Goal: Task Accomplishment & Management: Manage account settings

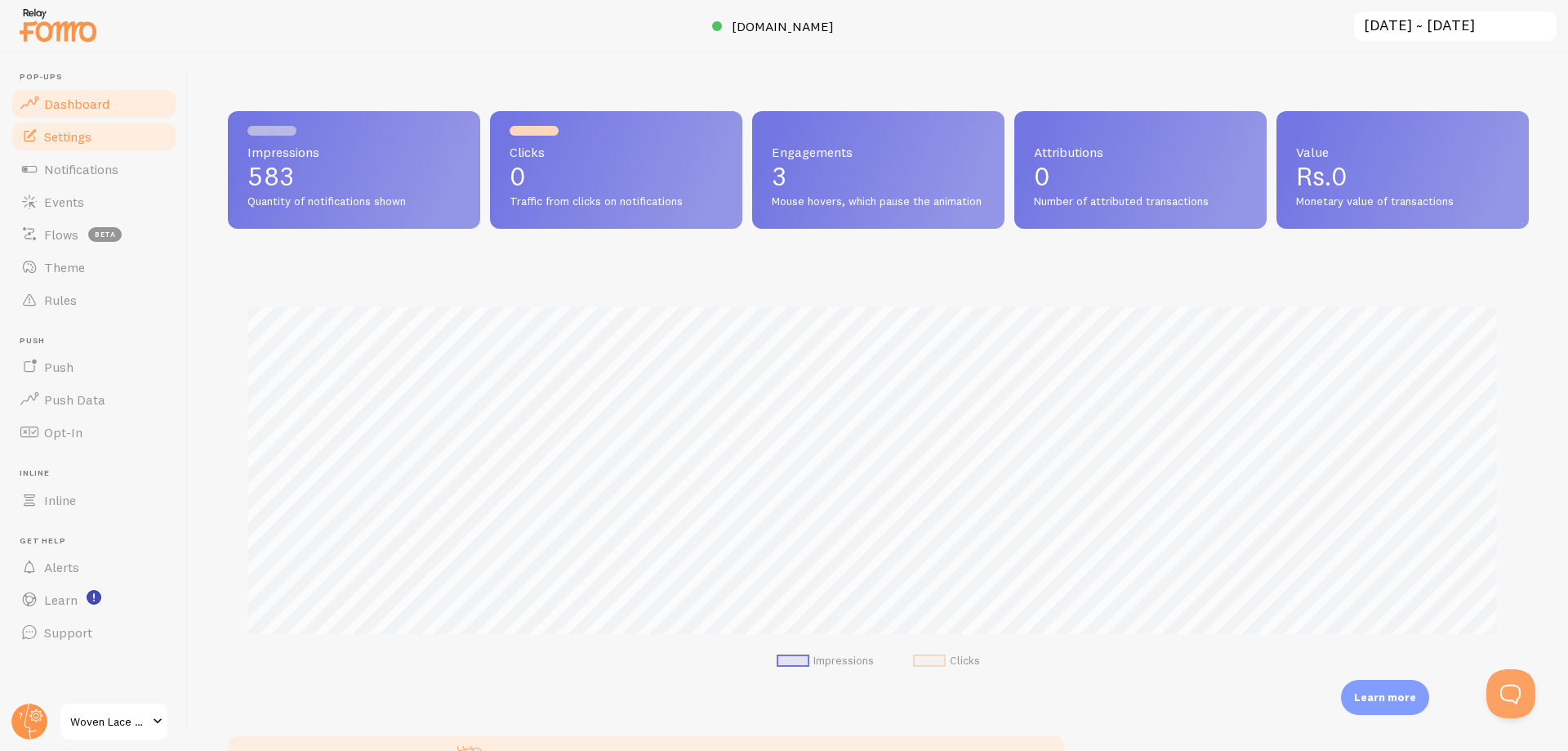
click at [69, 144] on span "Settings" at bounding box center [67, 137] width 47 height 17
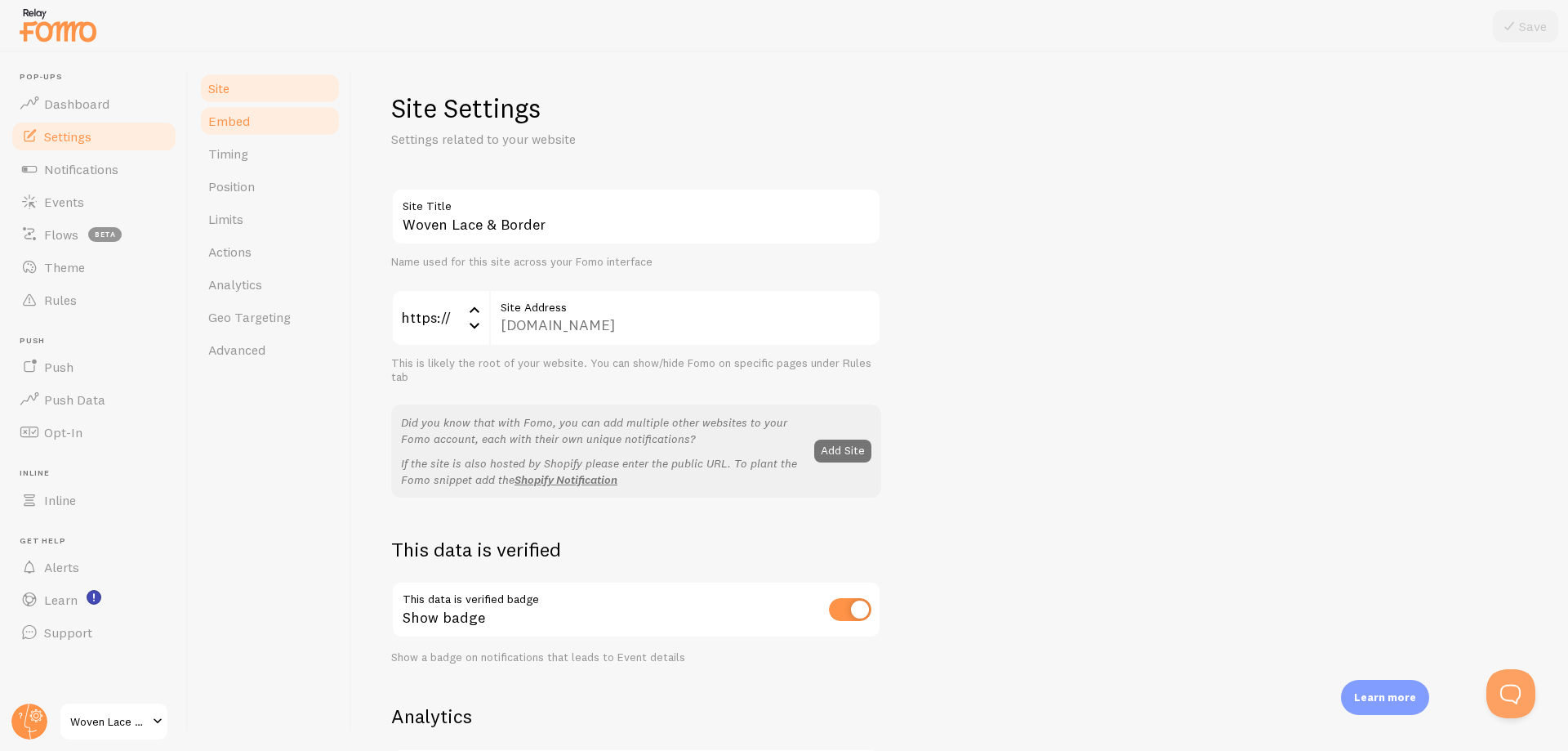
click at [244, 131] on link "Embed" at bounding box center [270, 120] width 143 height 33
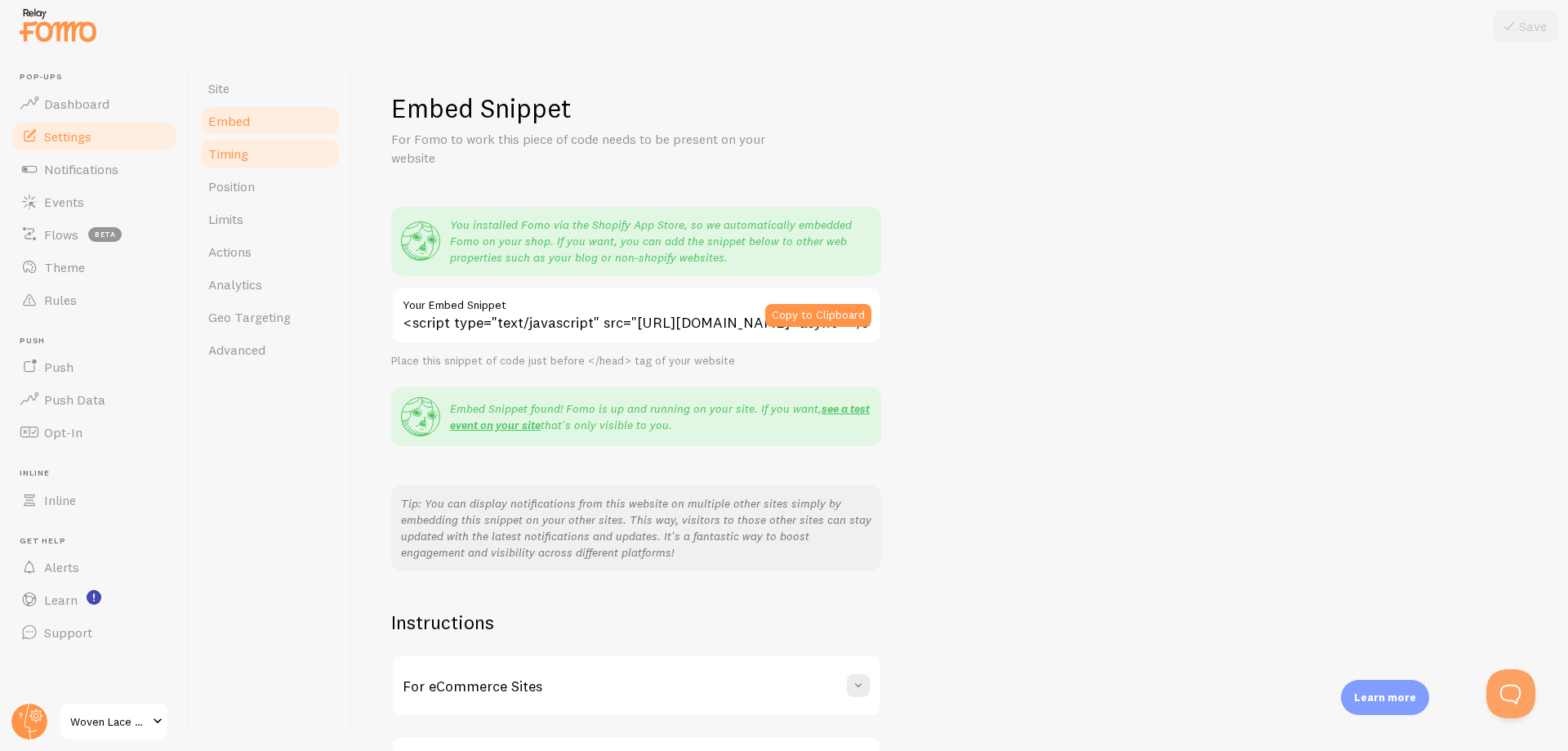
click at [257, 163] on link "Timing" at bounding box center [270, 153] width 143 height 33
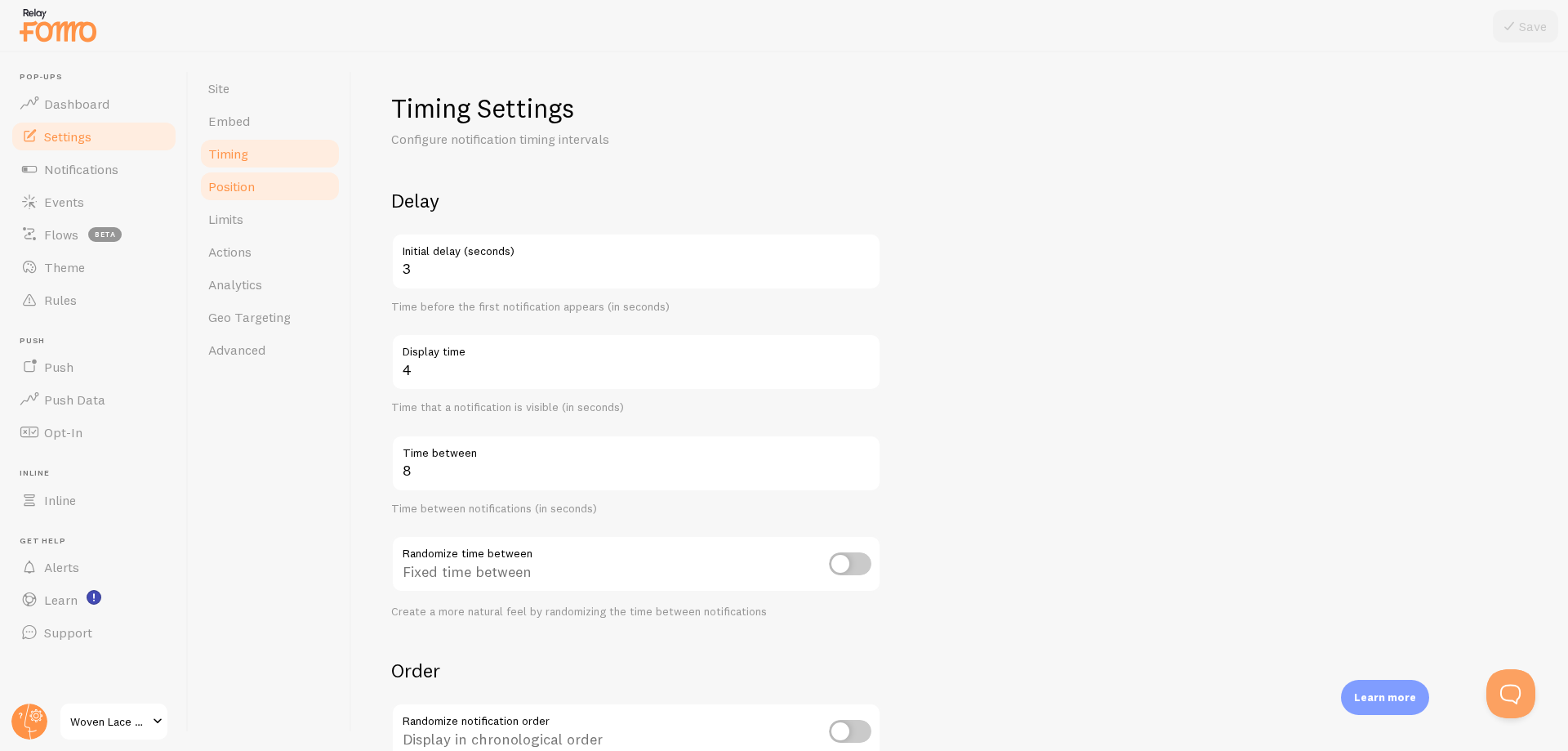
click at [256, 191] on link "Position" at bounding box center [270, 186] width 143 height 33
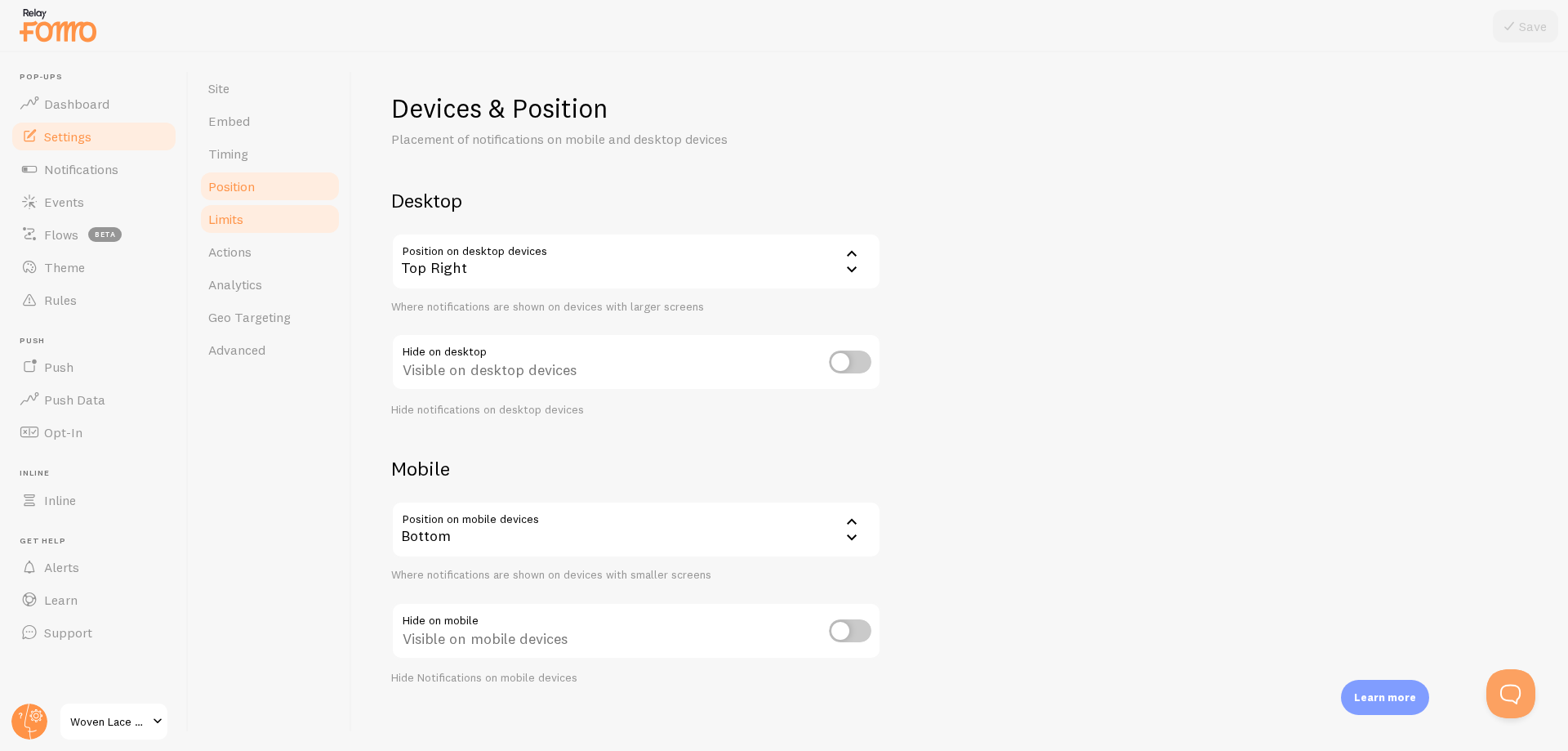
click at [252, 219] on link "Limits" at bounding box center [270, 218] width 143 height 33
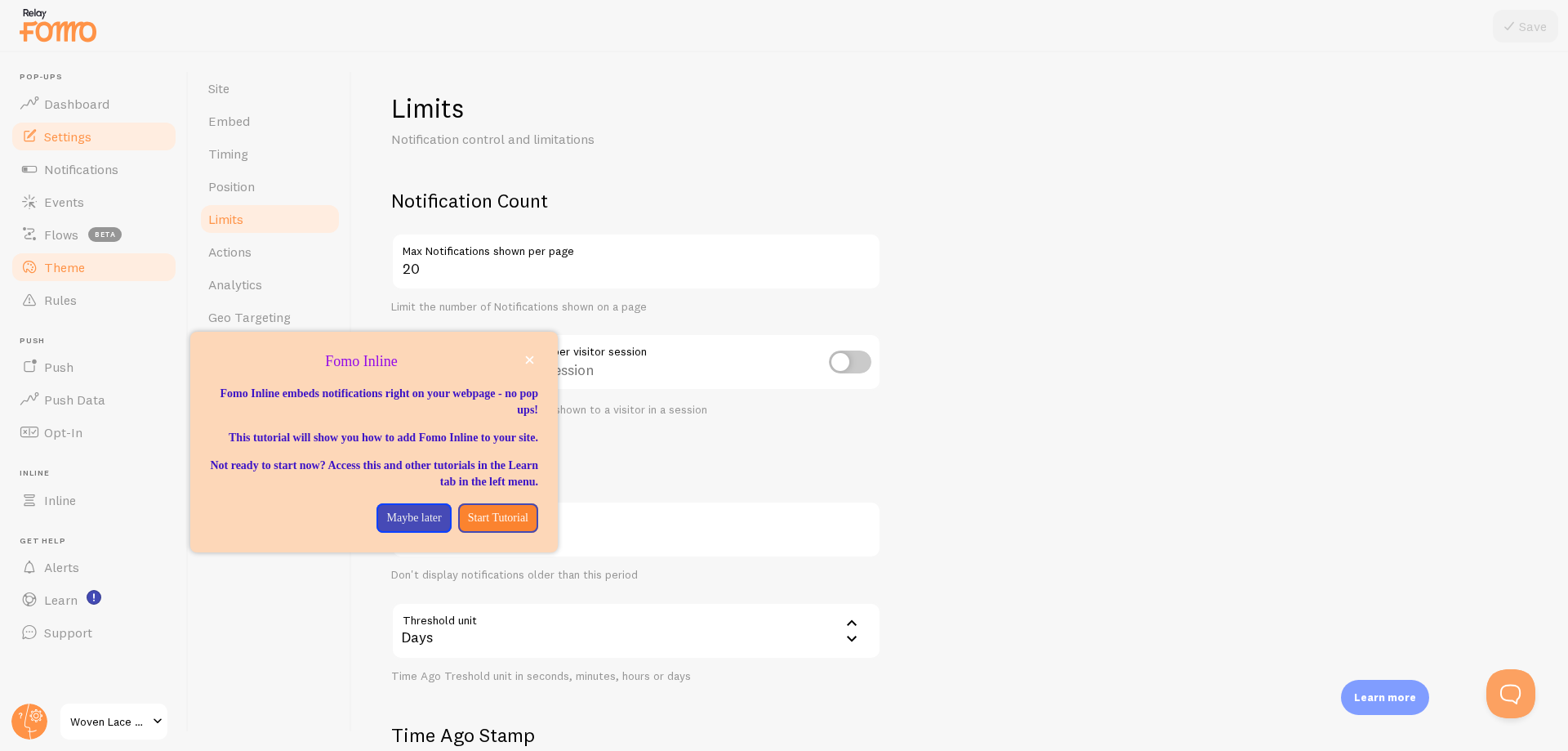
click at [89, 273] on link "Theme" at bounding box center [94, 267] width 168 height 33
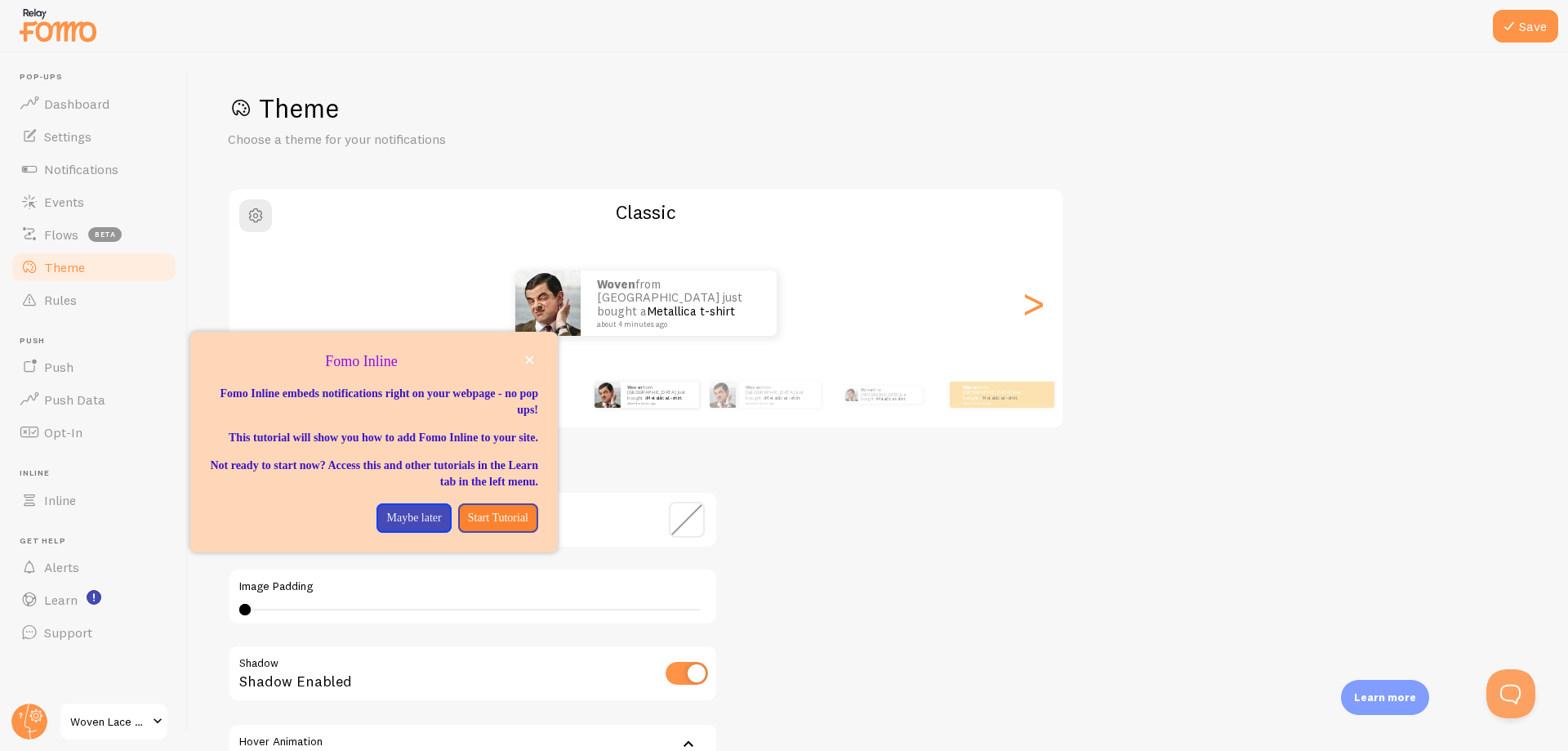
click at [1264, 264] on div "Theme Choose a theme for your notifications Classic Woven from India just bough…" at bounding box center [878, 479] width 1301 height 775
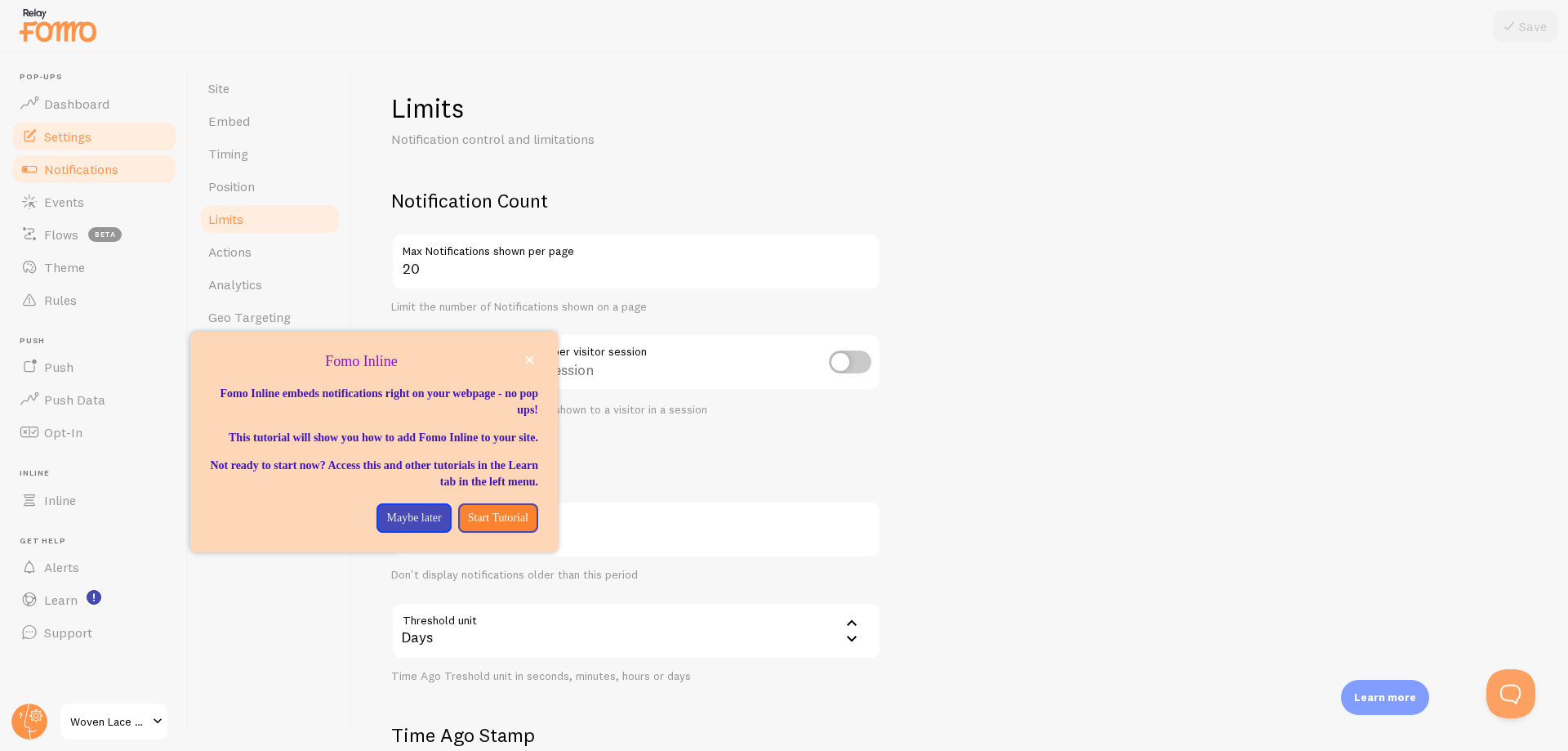
click at [83, 162] on span "Notifications" at bounding box center [81, 169] width 74 height 17
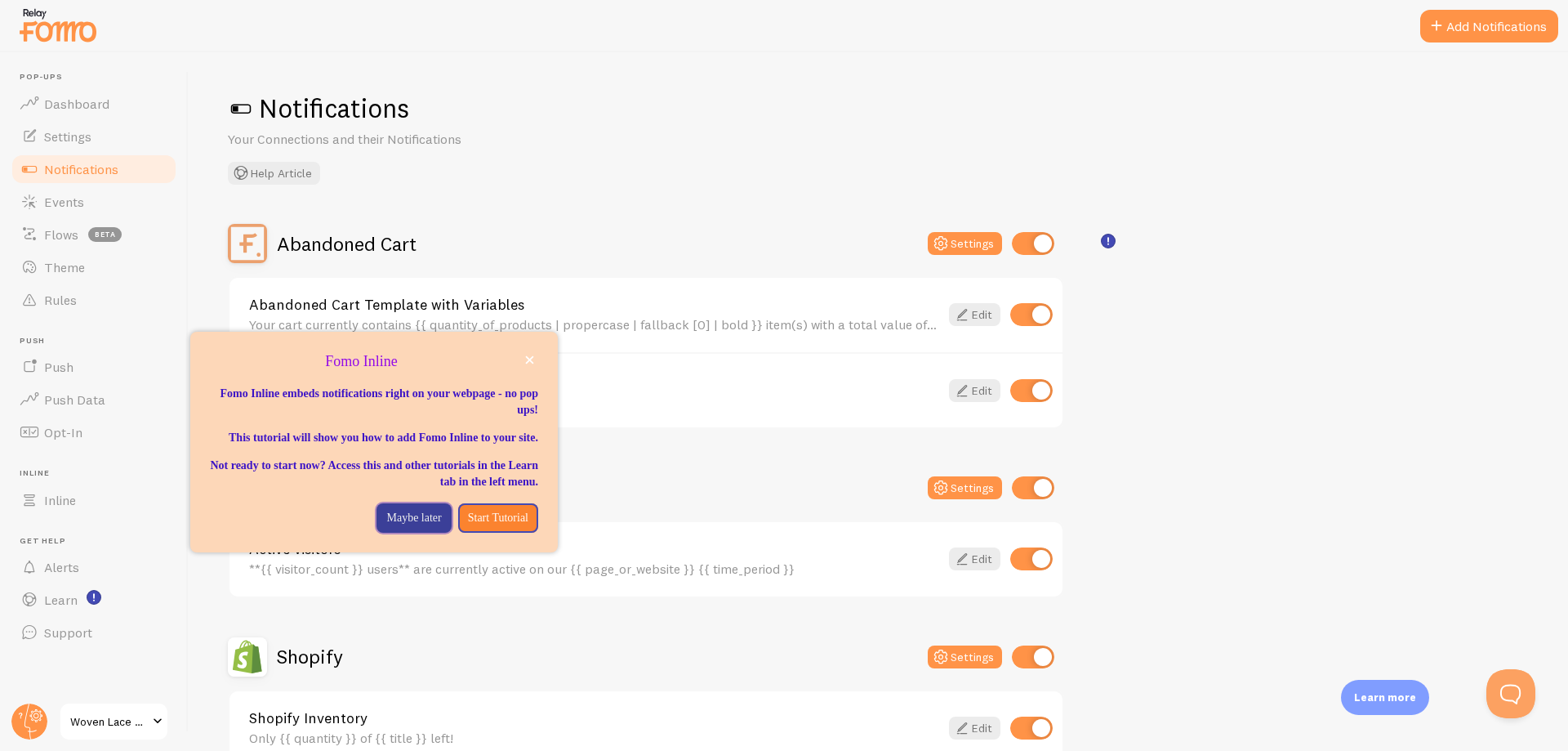
click at [394, 526] on p "Maybe later" at bounding box center [414, 518] width 55 height 17
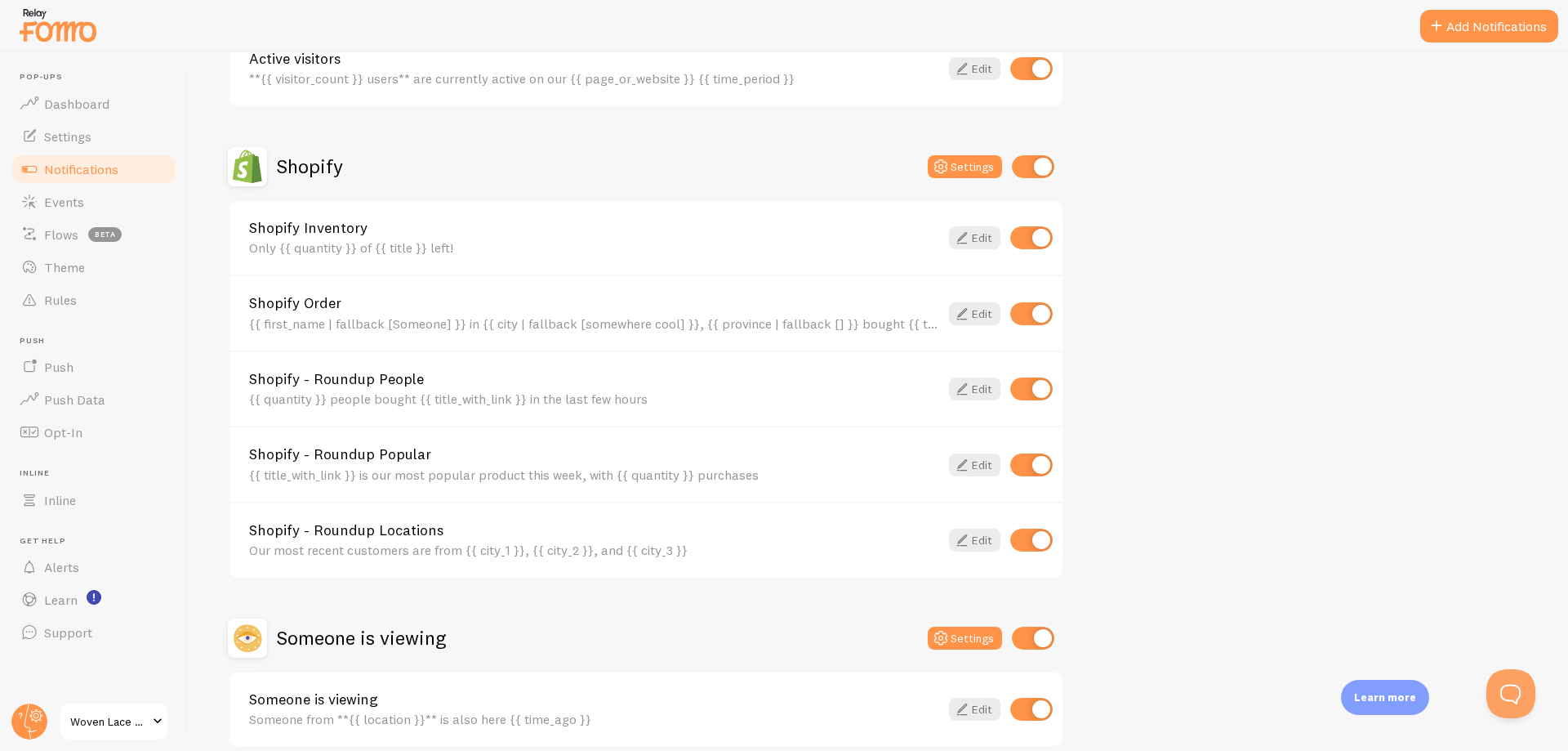
scroll to position [565, 0]
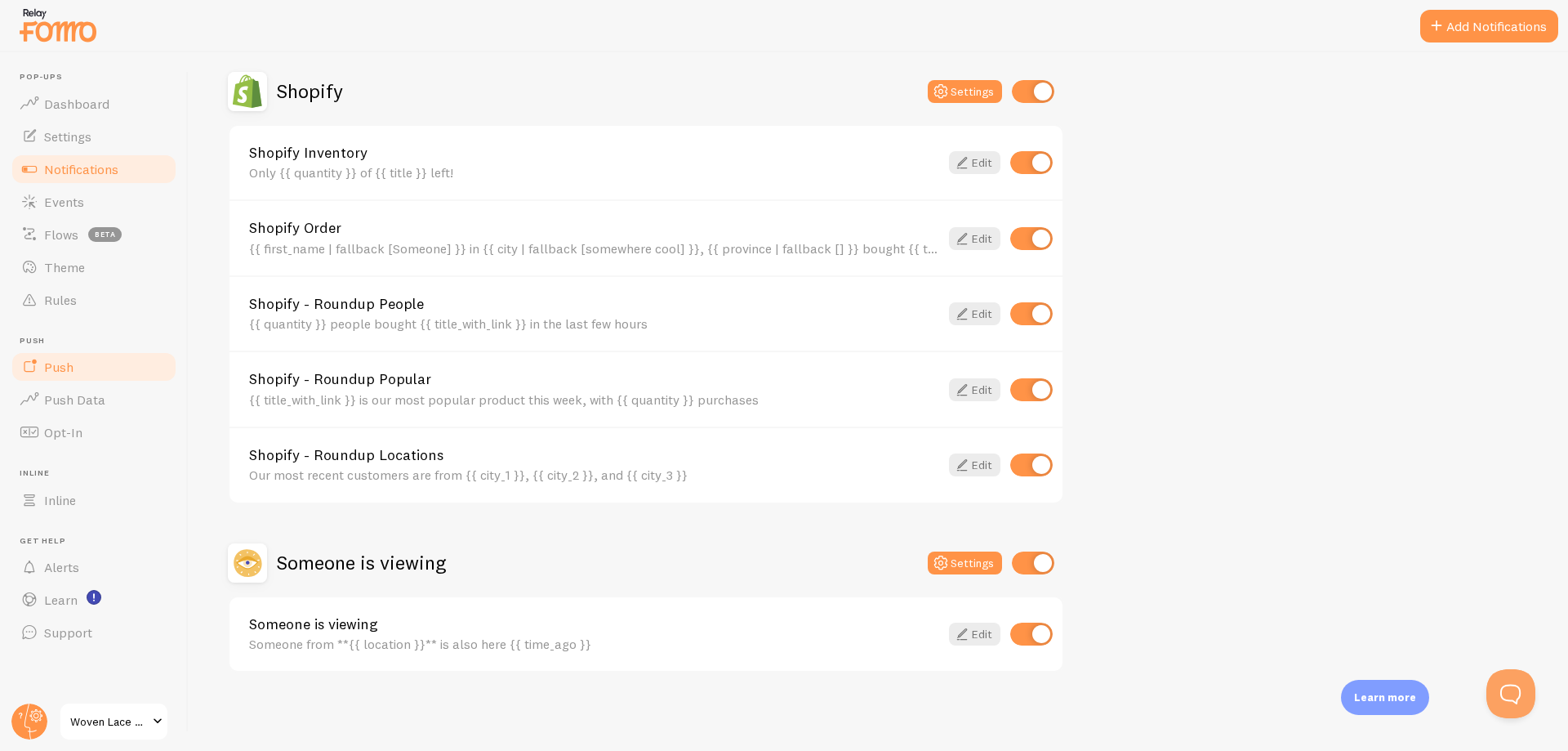
click at [66, 365] on span "Push" at bounding box center [59, 367] width 30 height 17
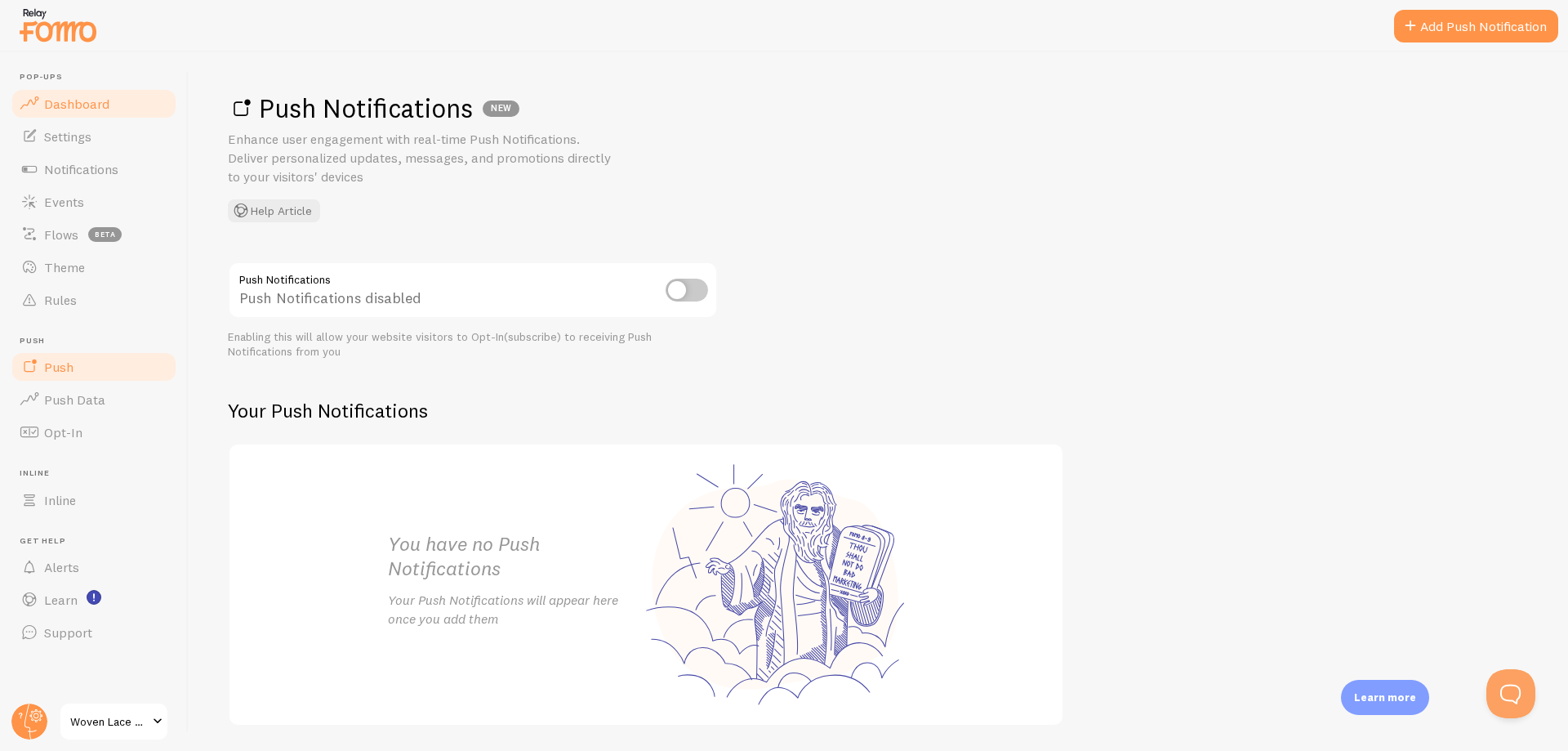
click at [76, 92] on link "Dashboard" at bounding box center [94, 103] width 168 height 33
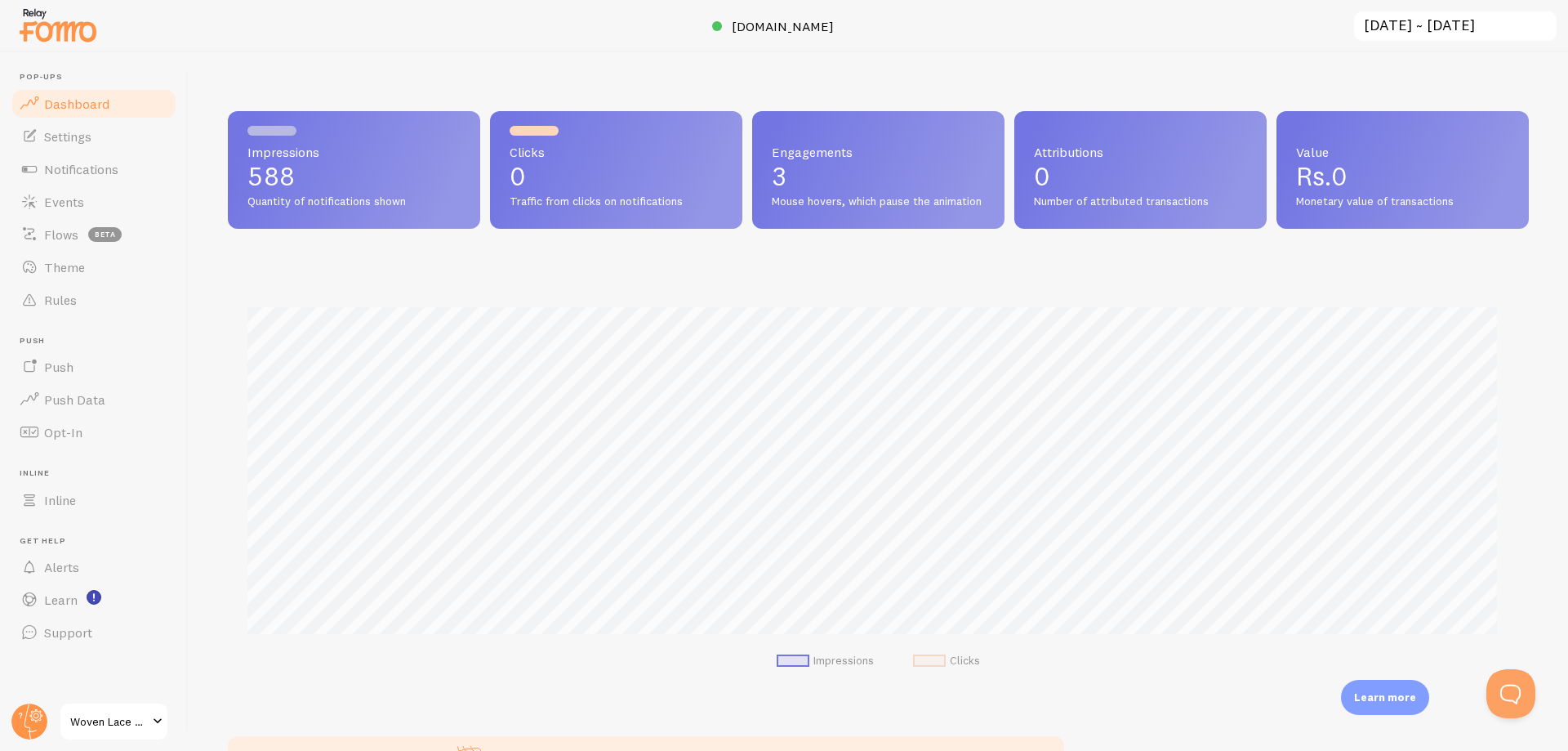
scroll to position [428, 1289]
click at [160, 728] on span at bounding box center [157, 720] width 20 height 20
click at [79, 173] on span "Notifications" at bounding box center [81, 169] width 74 height 17
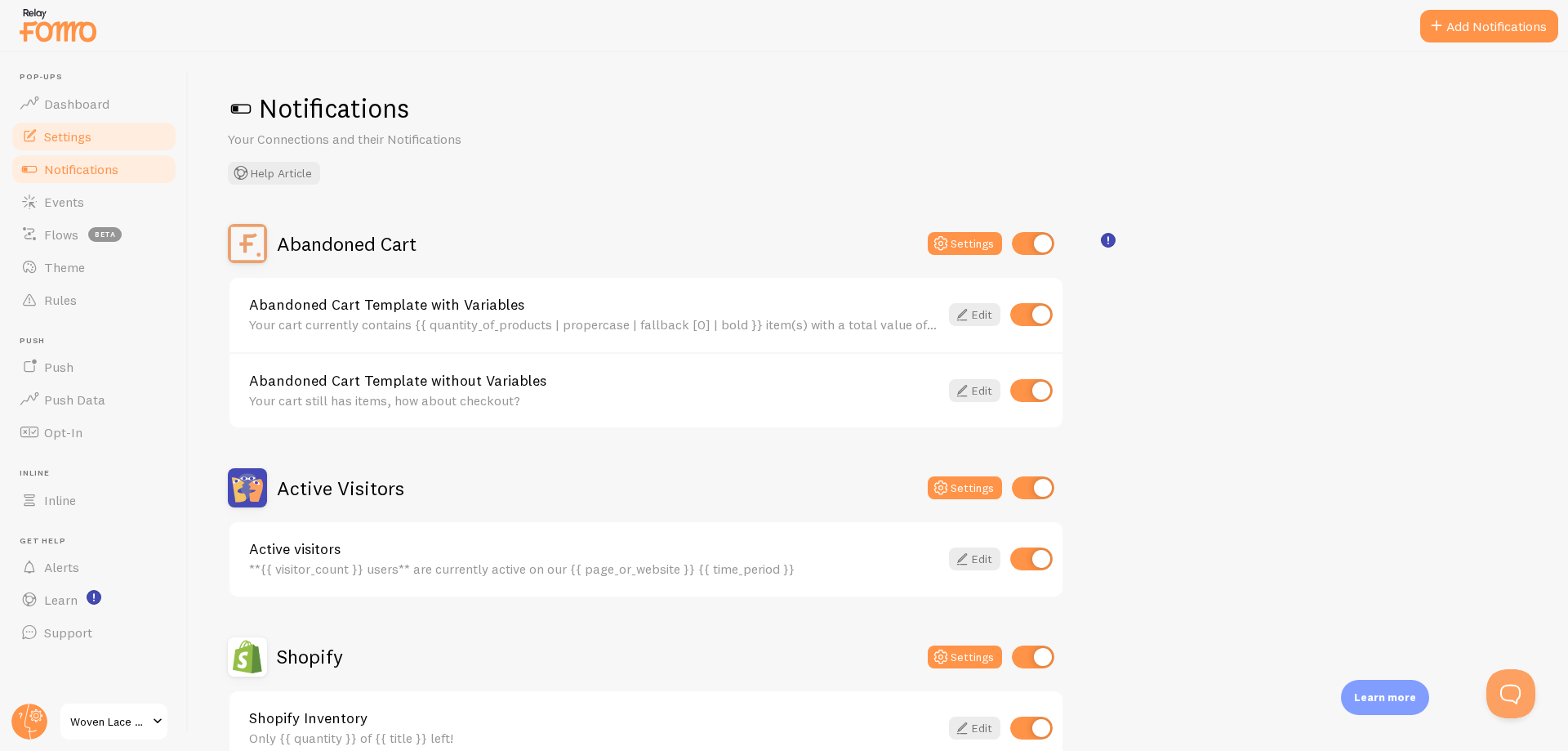
click at [79, 131] on span "Settings" at bounding box center [67, 137] width 47 height 17
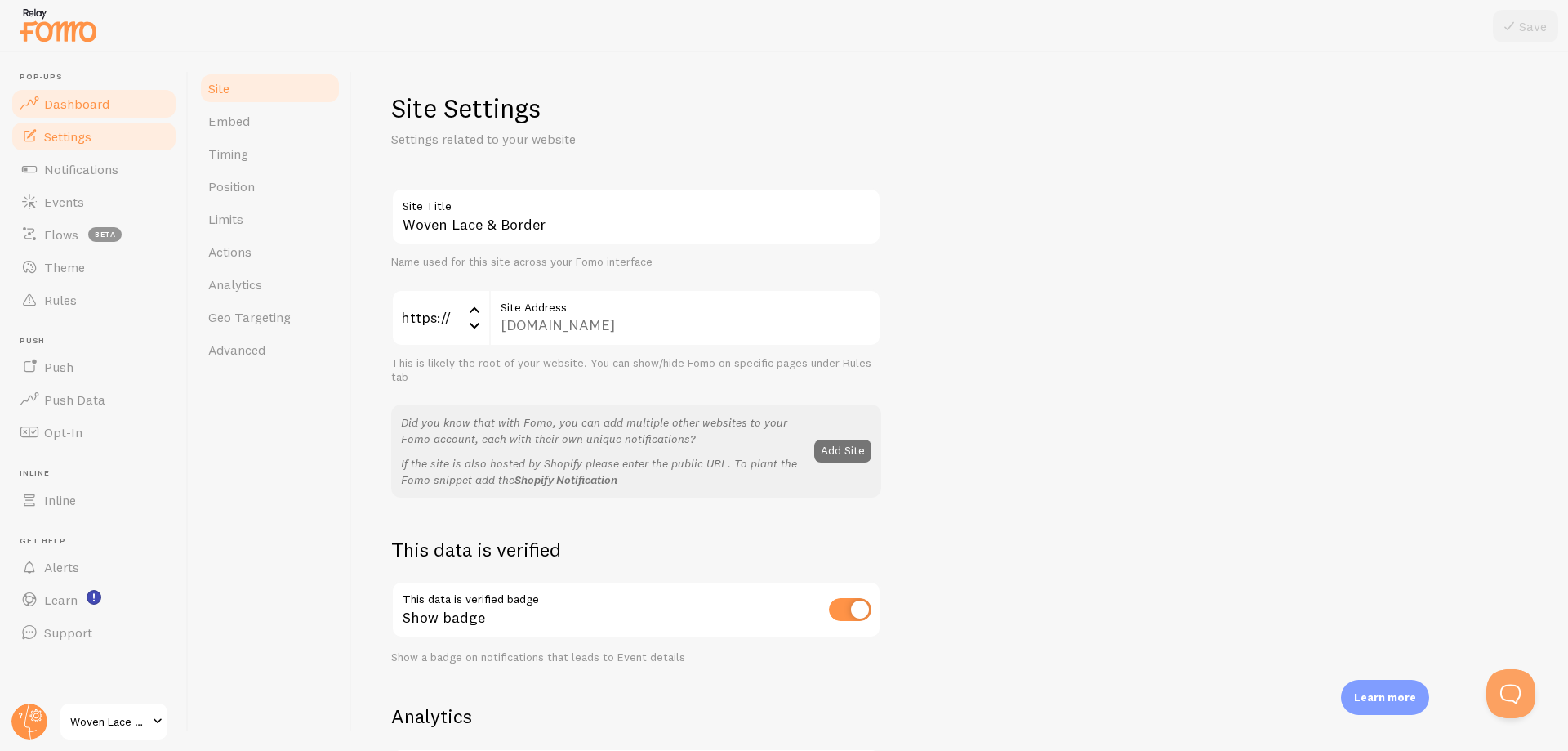
click at [94, 106] on span "Dashboard" at bounding box center [76, 104] width 65 height 17
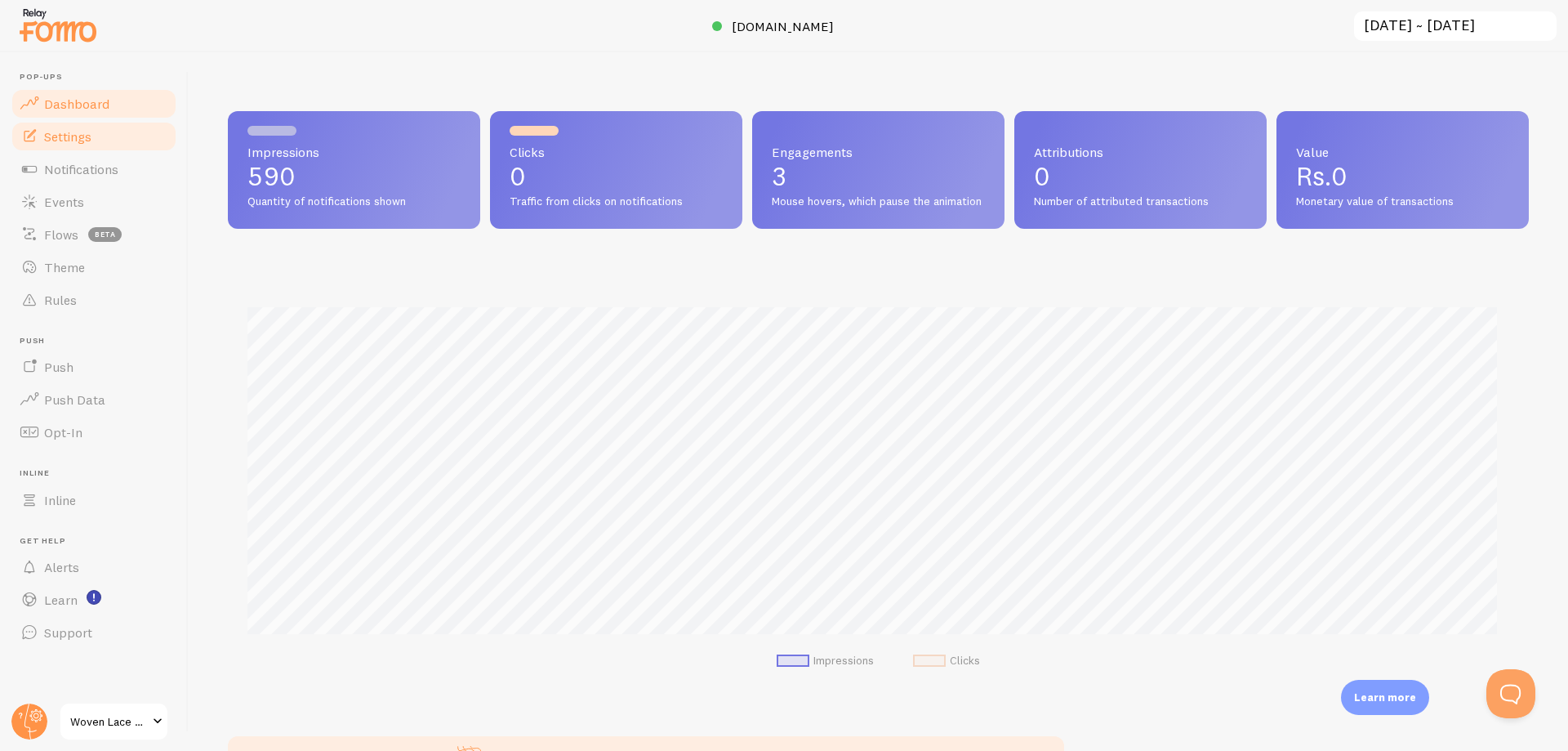
click at [90, 144] on span "Settings" at bounding box center [67, 137] width 47 height 17
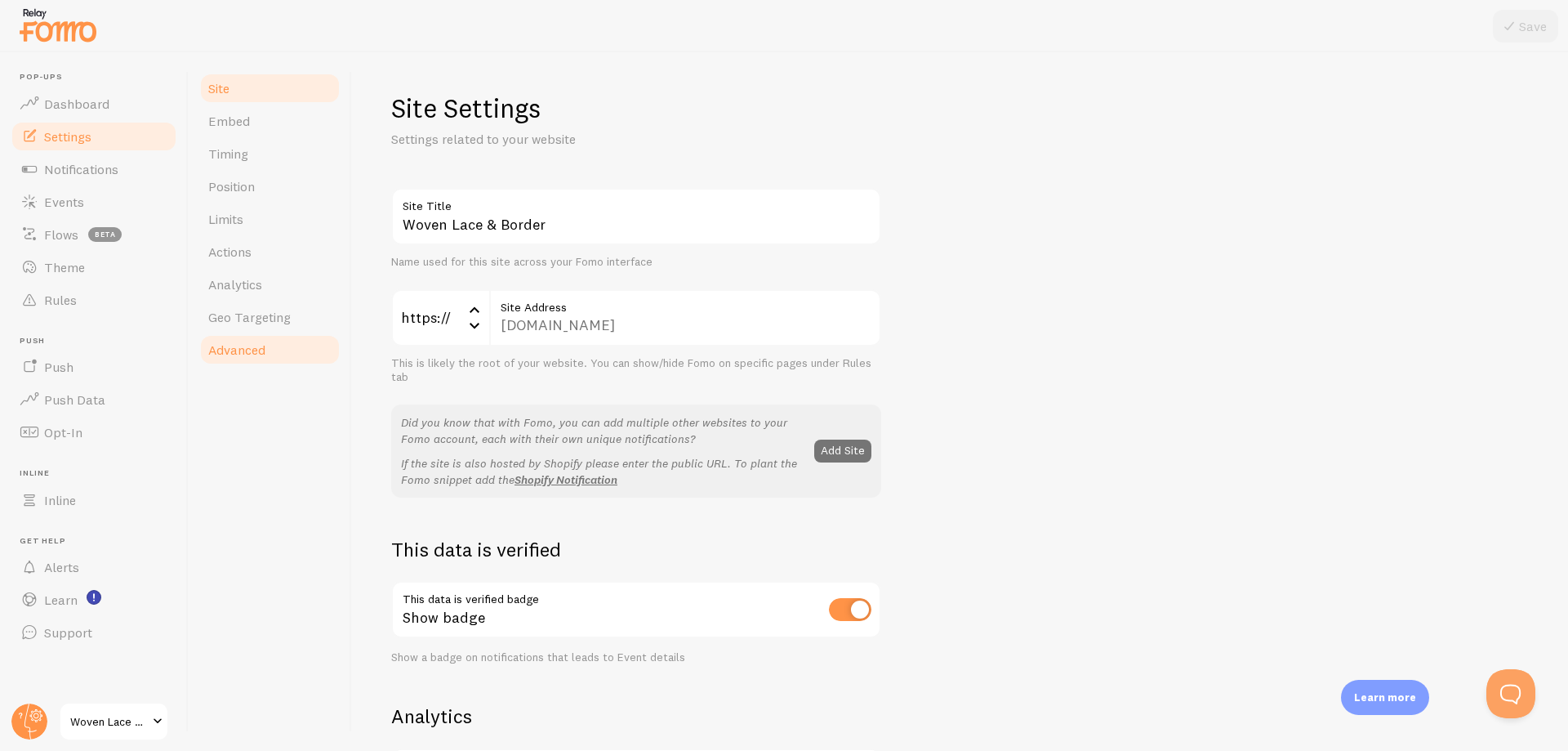
click at [248, 345] on span "Advanced" at bounding box center [237, 349] width 58 height 17
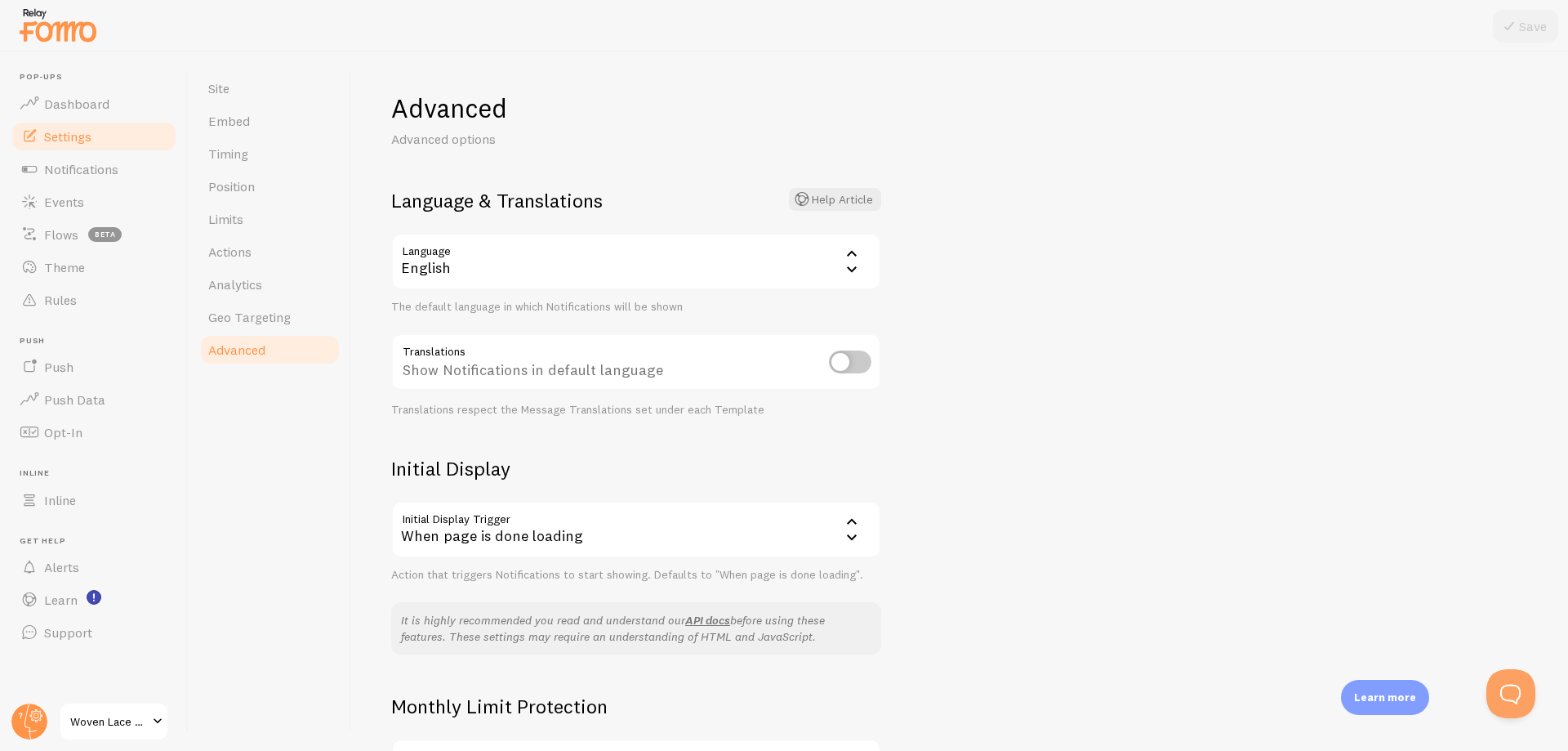
click at [912, 349] on div "Advanced Advanced options Language & Translations Help Article Language en Engl…" at bounding box center [960, 401] width 1216 height 698
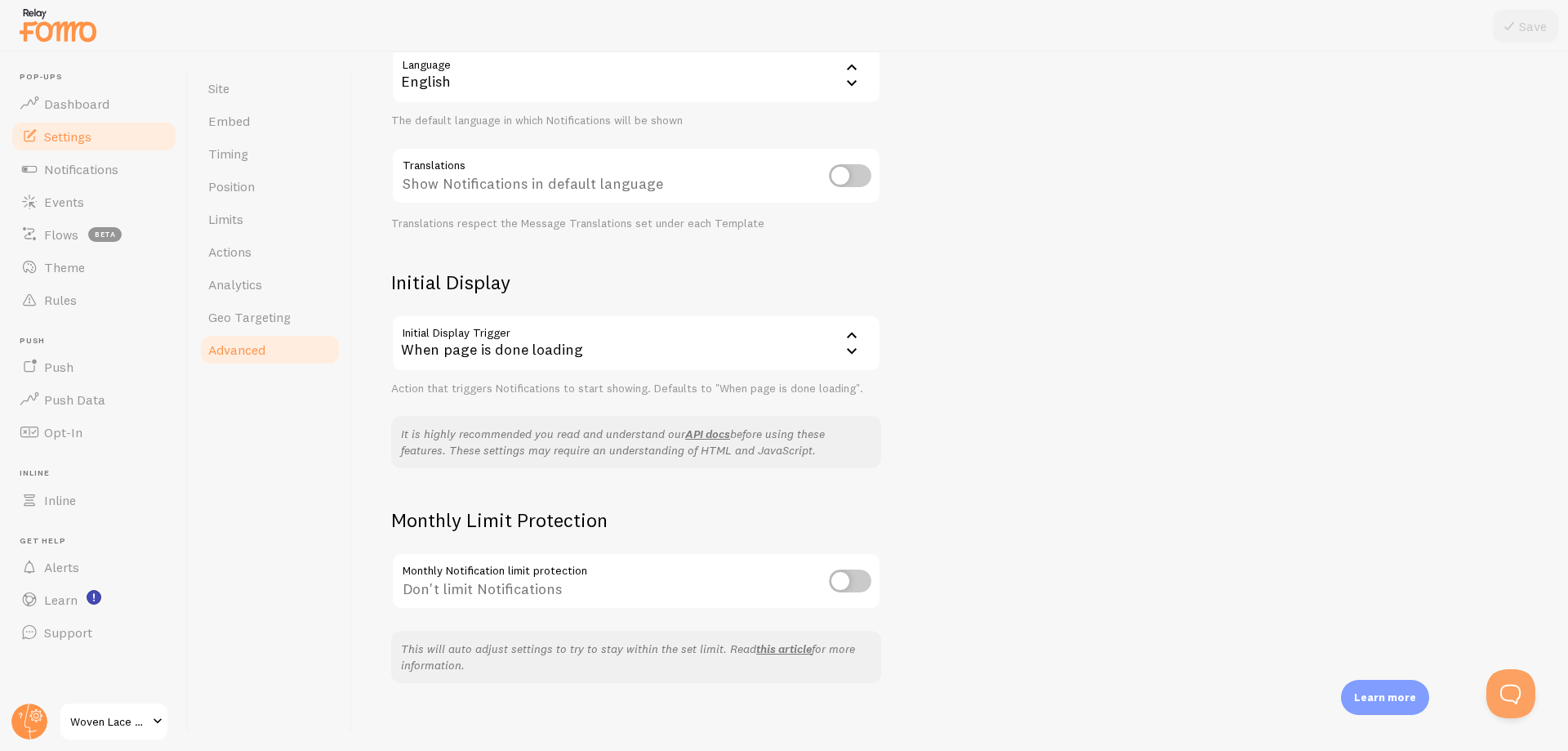
scroll to position [197, 0]
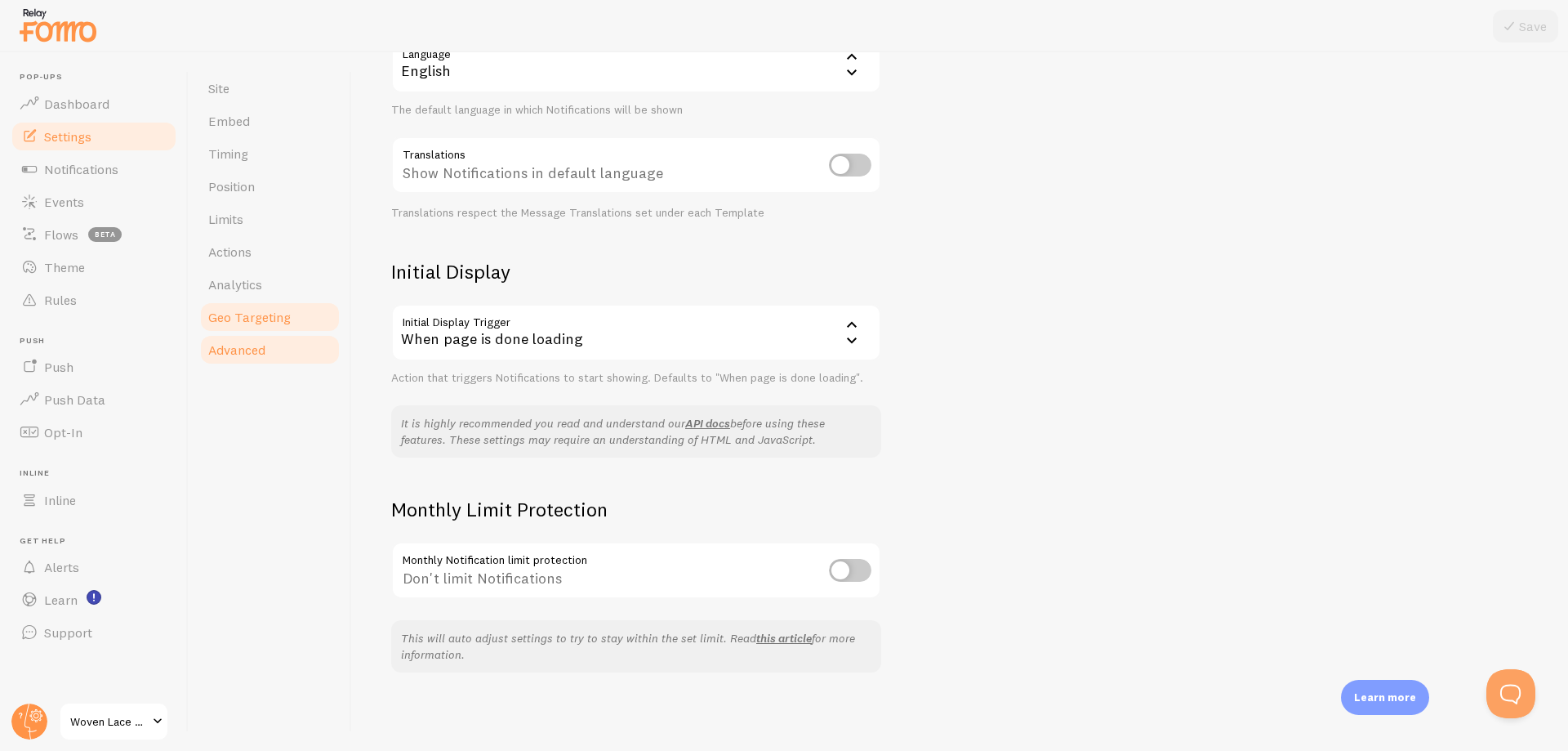
click at [230, 311] on span "Geo Targeting" at bounding box center [249, 317] width 83 height 17
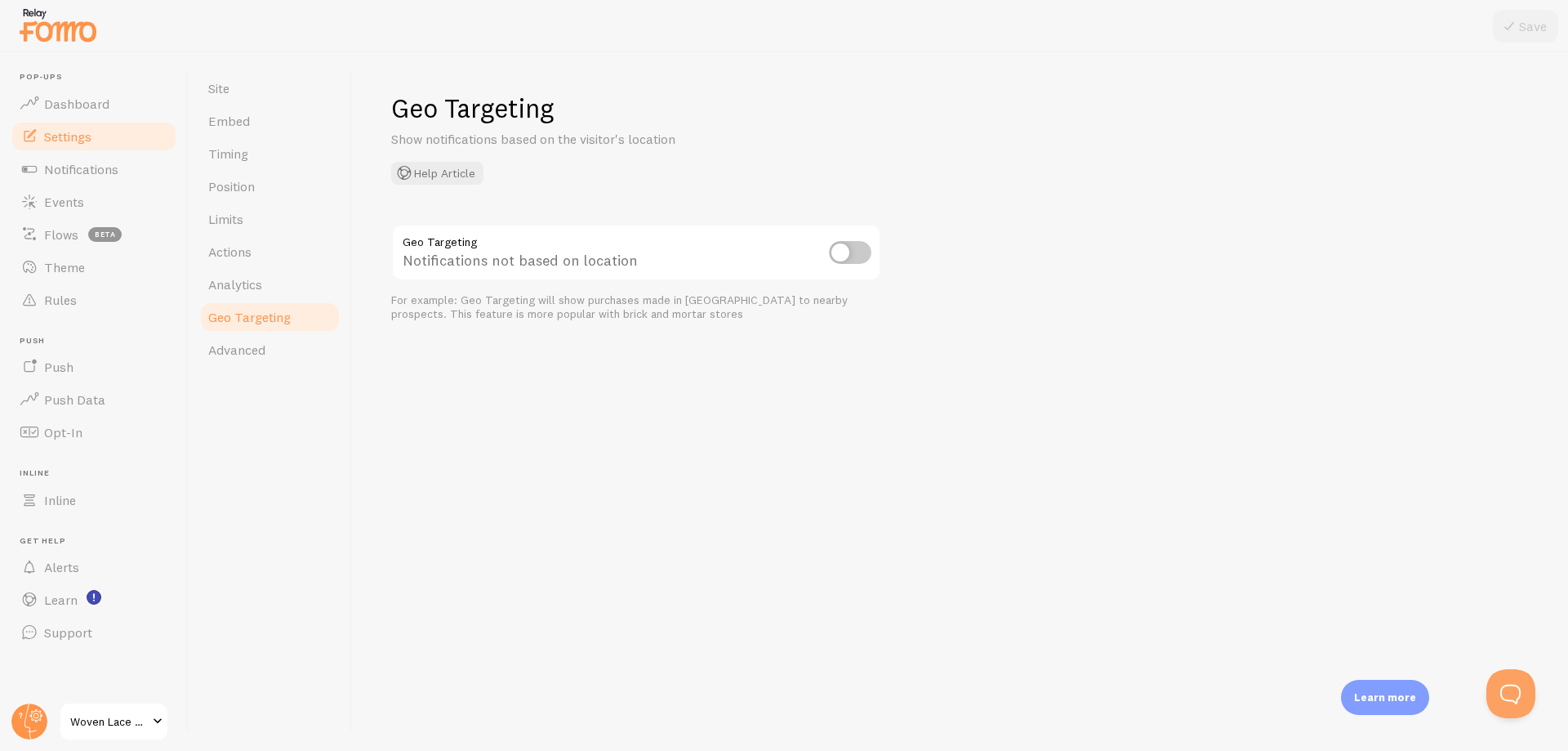
click at [848, 250] on input "checkbox" at bounding box center [850, 252] width 43 height 23
checkbox input "true"
click at [1505, 34] on icon at bounding box center [1509, 26] width 20 height 20
click at [219, 277] on span "Analytics" at bounding box center [235, 284] width 54 height 17
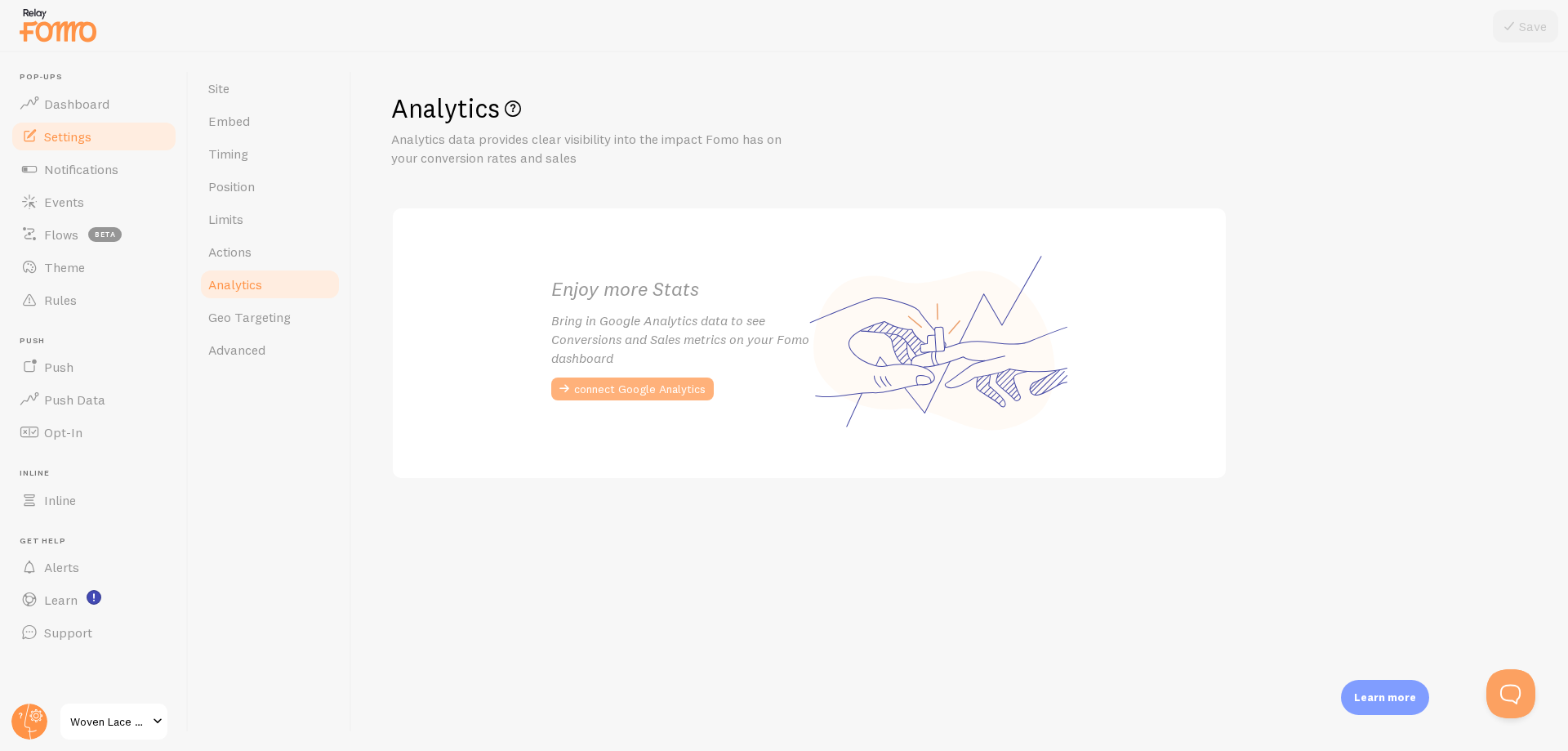
click at [589, 390] on button "connect Google Analytics" at bounding box center [632, 389] width 163 height 23
click at [270, 249] on link "Actions" at bounding box center [270, 251] width 143 height 33
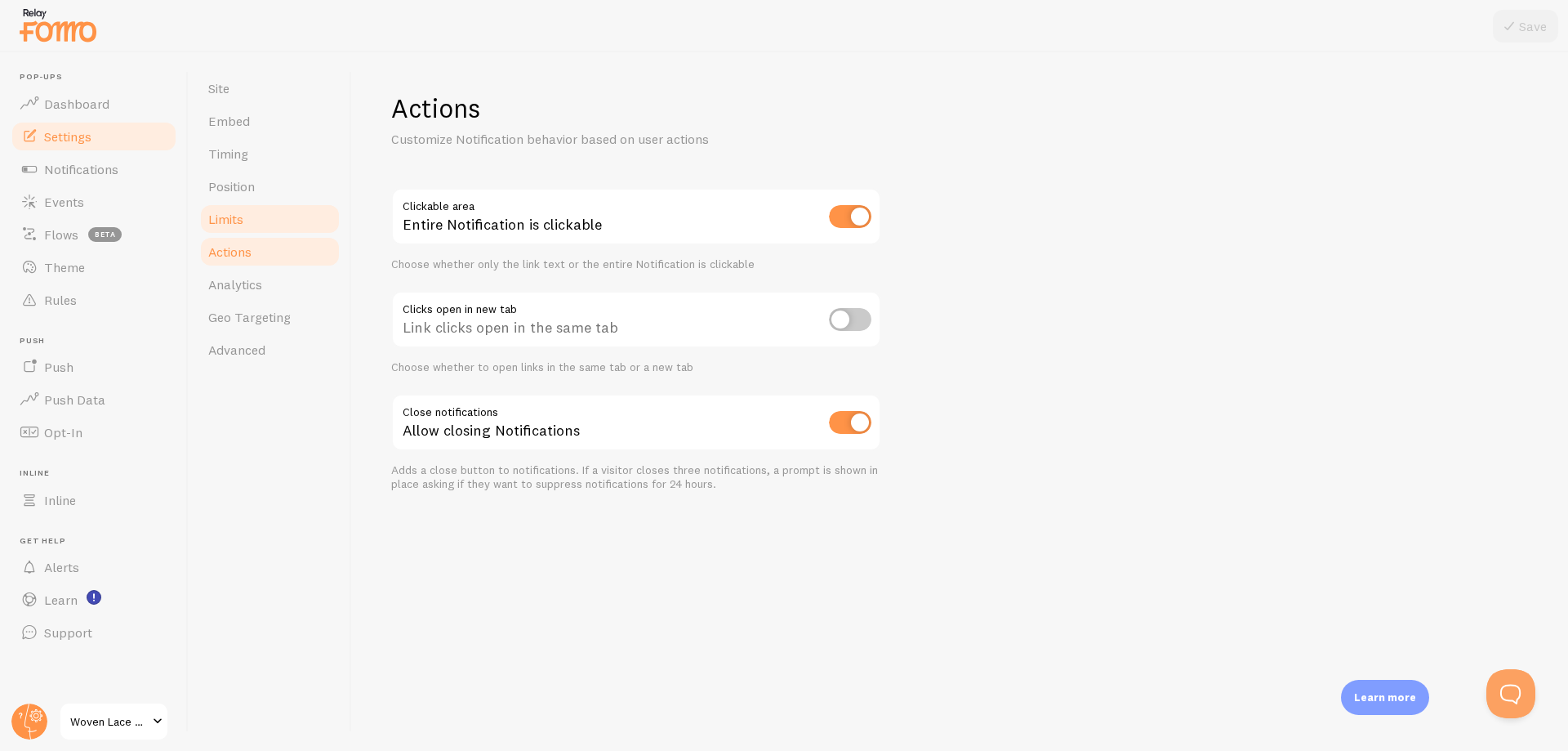
click at [250, 220] on link "Limits" at bounding box center [270, 218] width 143 height 33
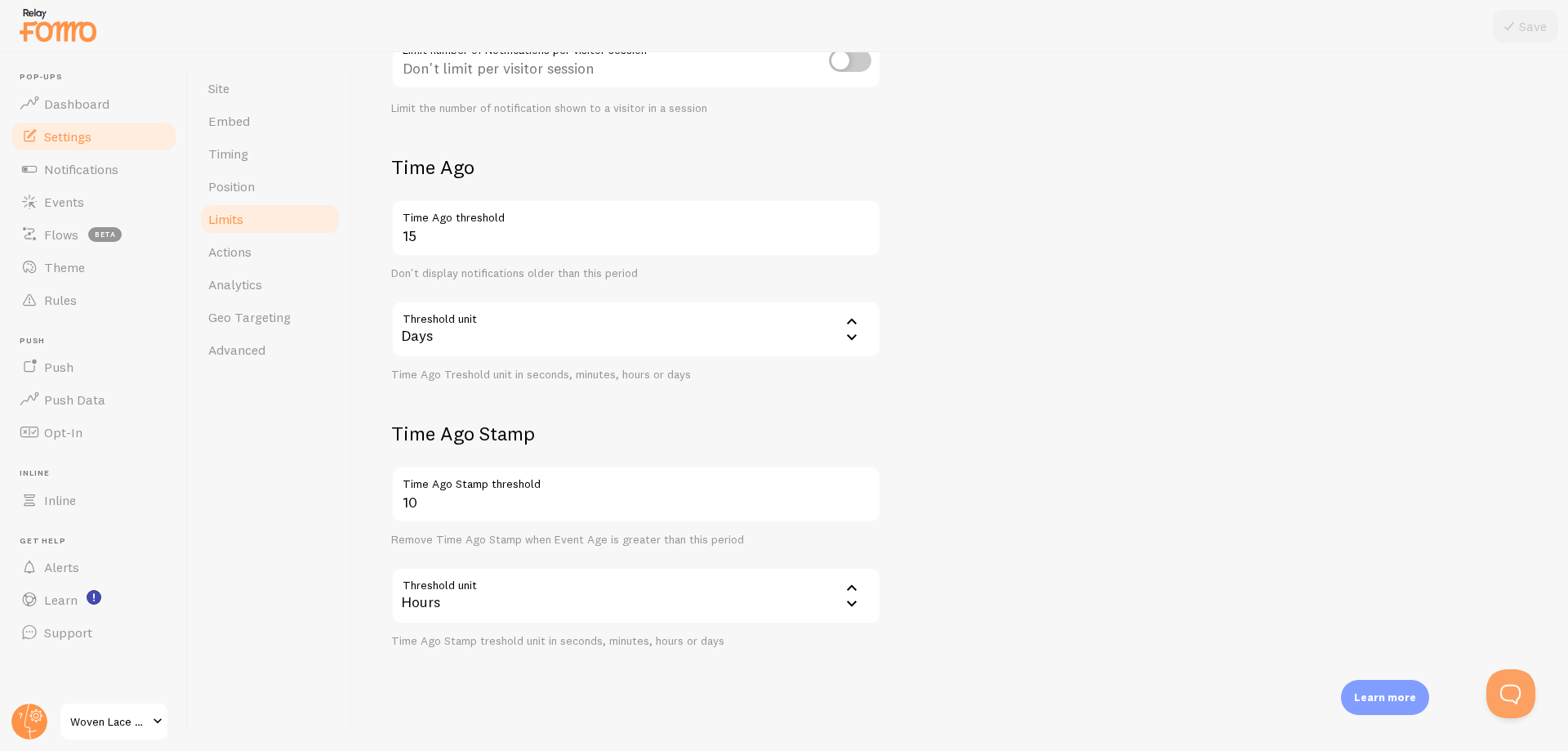
scroll to position [309, 0]
click at [850, 598] on icon at bounding box center [851, 595] width 20 height 20
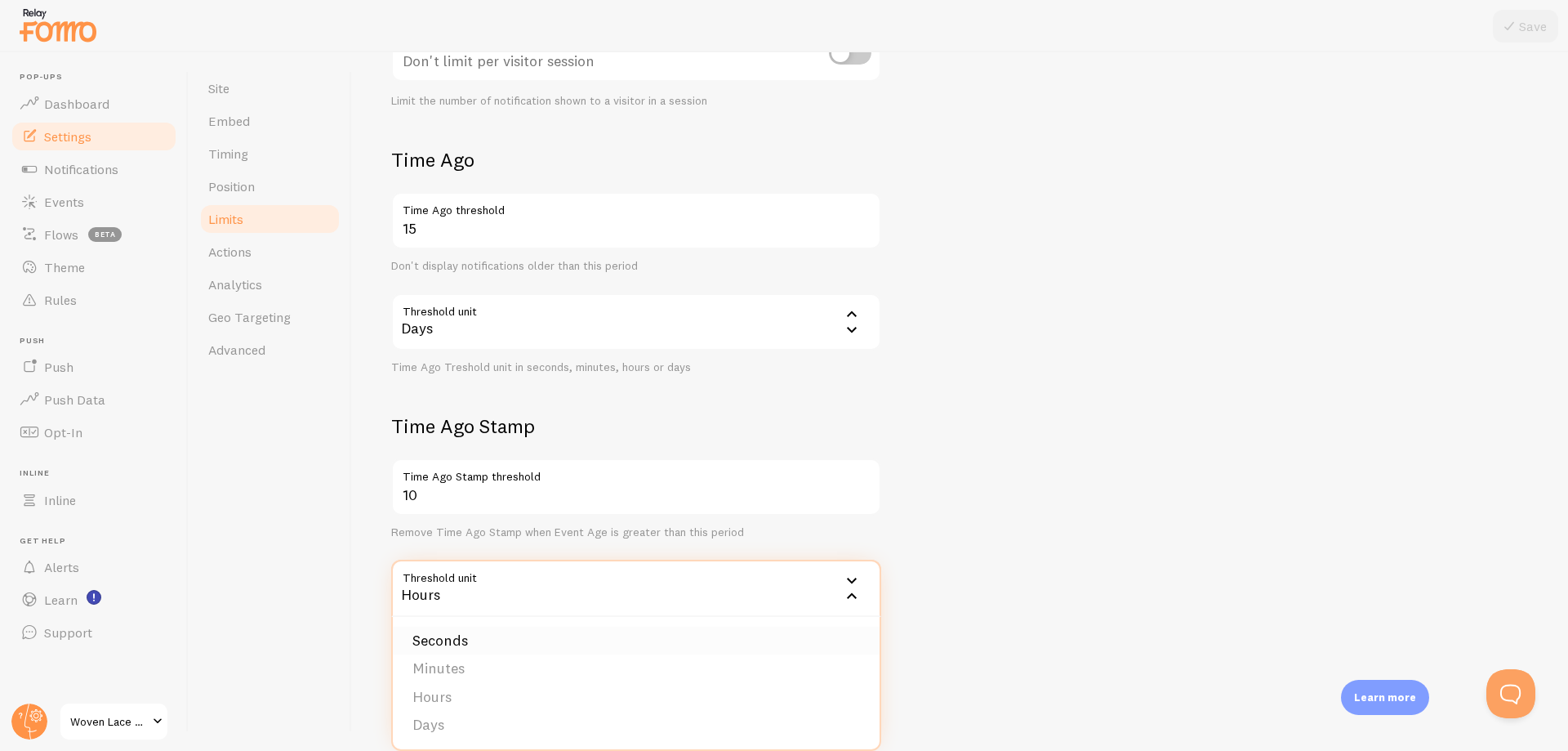
click at [606, 647] on li "Seconds" at bounding box center [637, 640] width 487 height 29
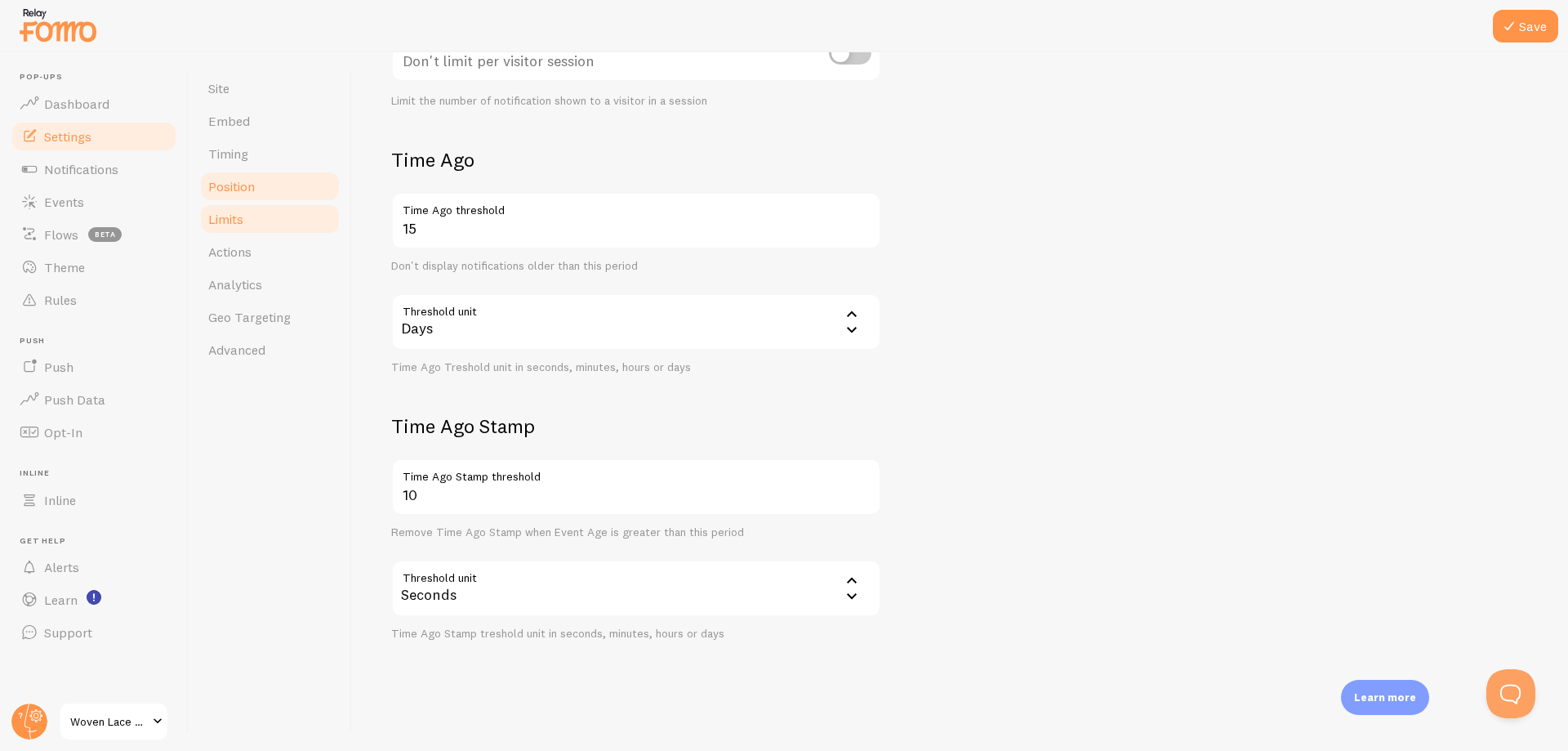
click at [246, 193] on span "Position" at bounding box center [231, 187] width 46 height 17
click at [231, 196] on link "Position" at bounding box center [270, 186] width 143 height 33
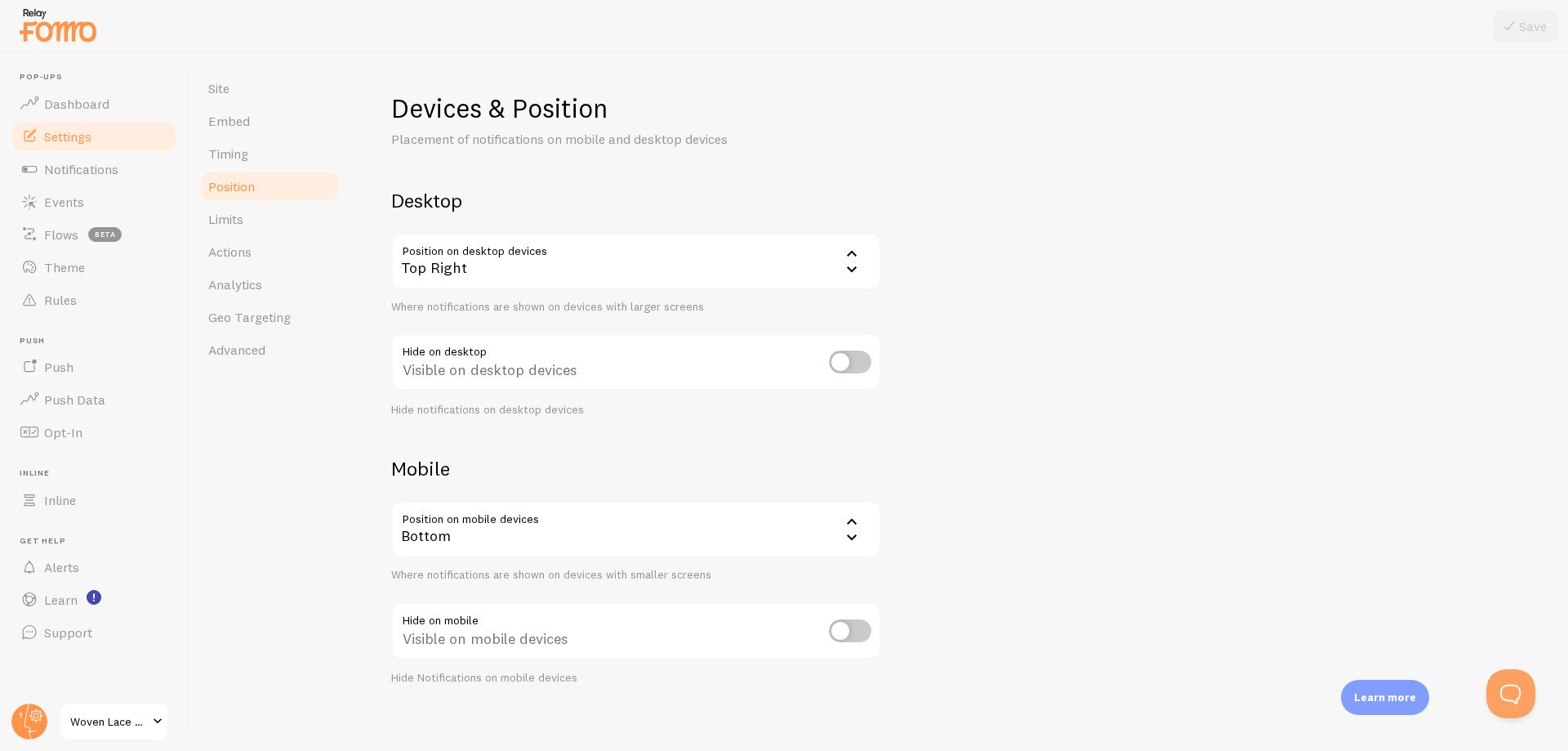
click at [851, 272] on icon at bounding box center [851, 269] width 20 height 20
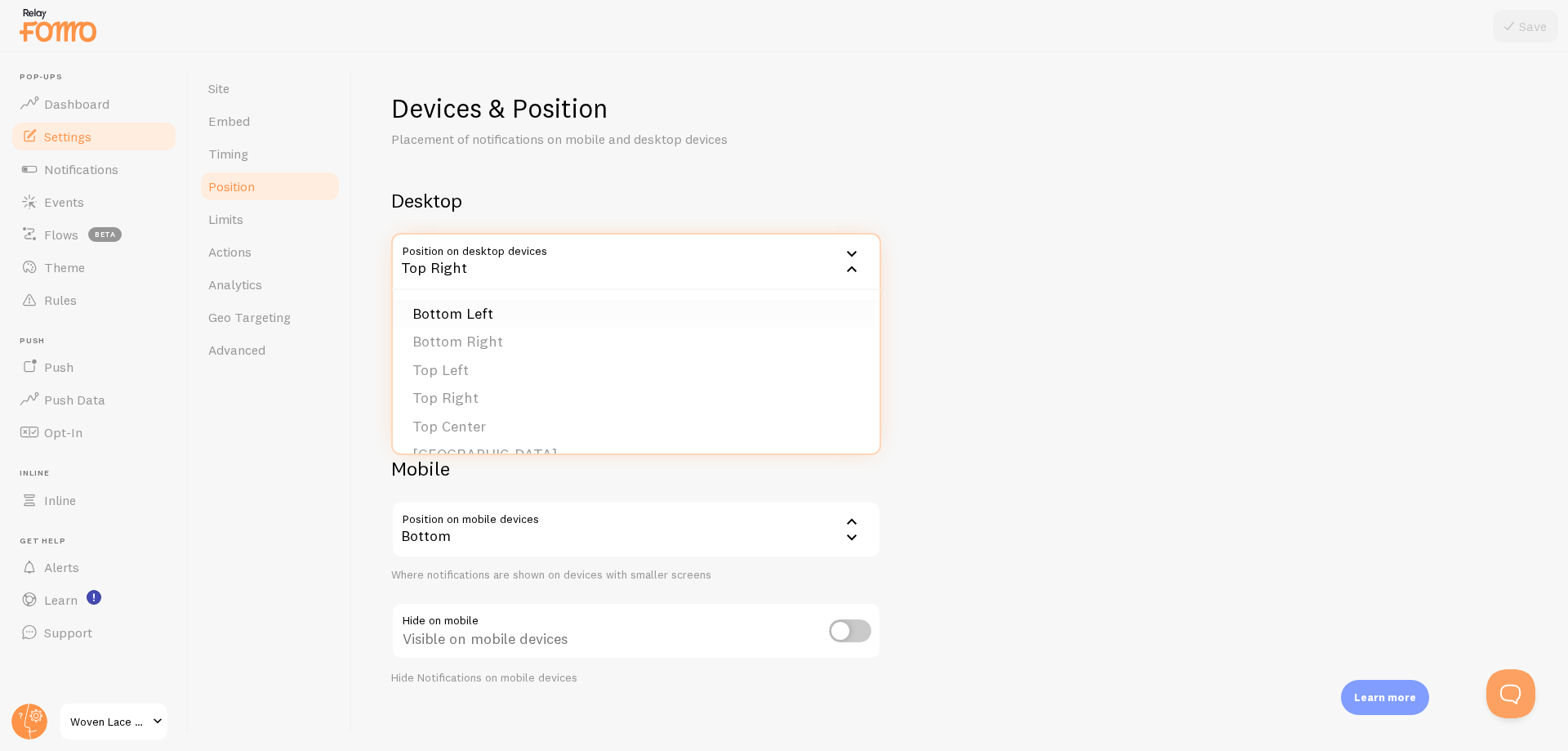
click at [522, 314] on li "Bottom Left" at bounding box center [637, 313] width 487 height 29
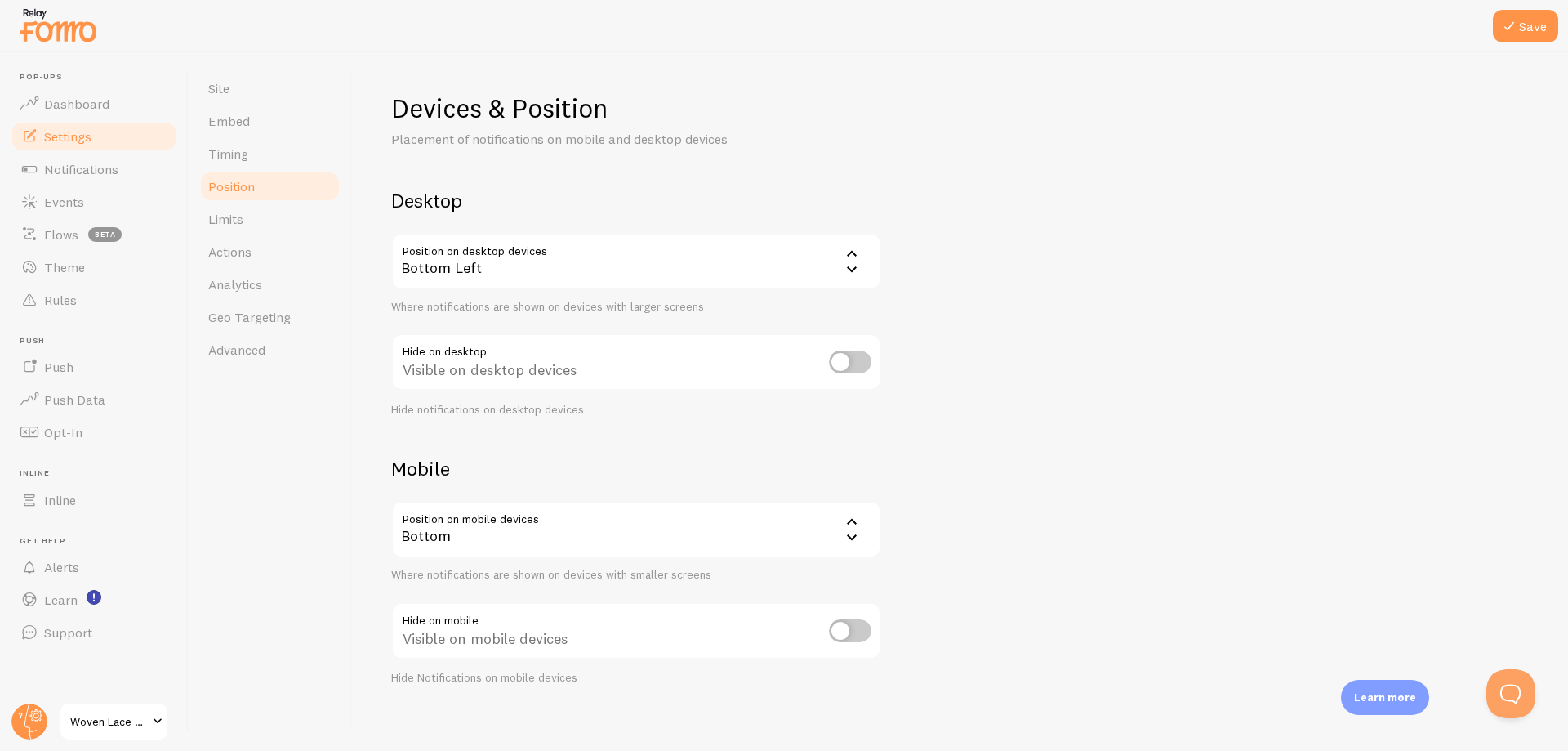
click at [847, 539] on icon at bounding box center [851, 537] width 20 height 20
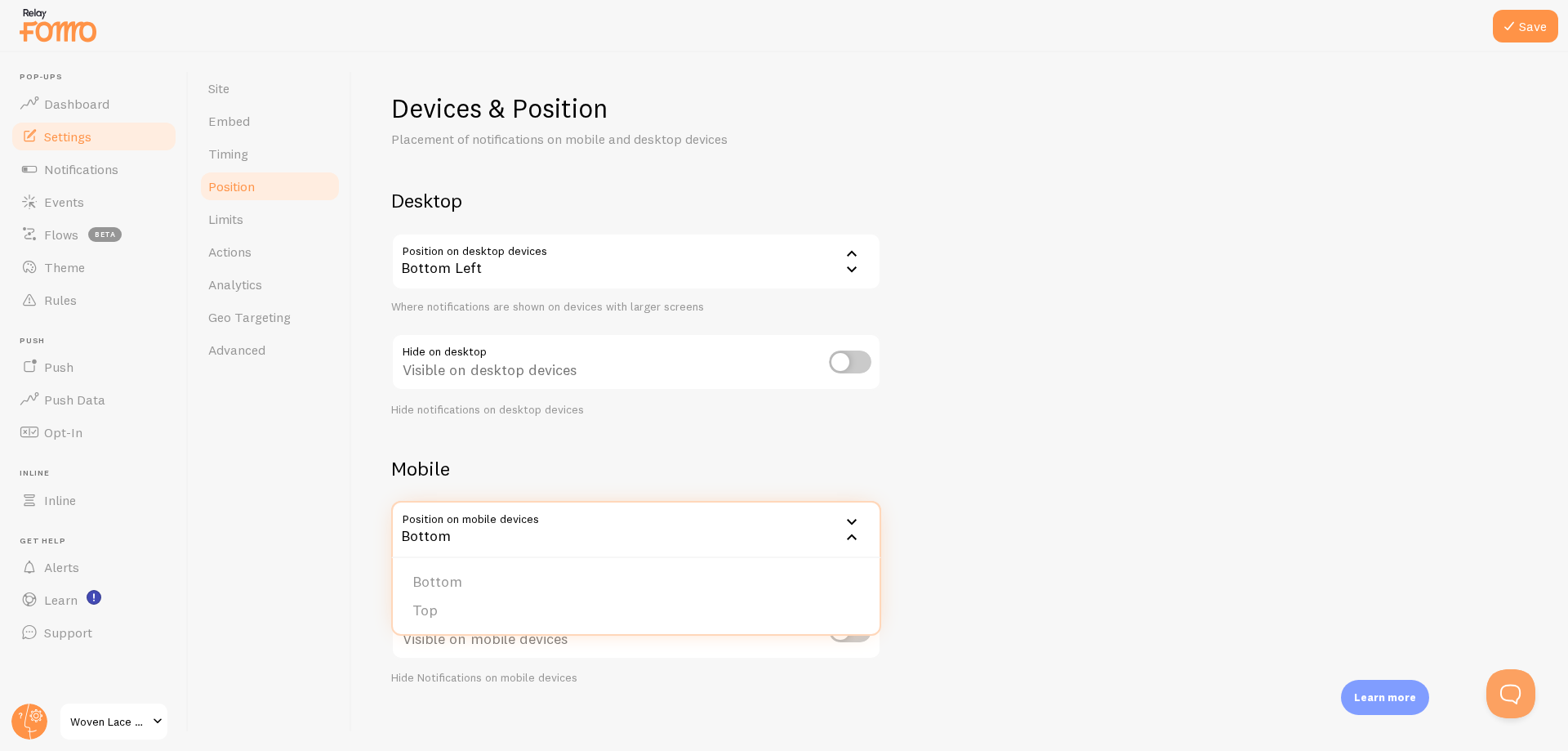
click at [847, 539] on icon at bounding box center [851, 537] width 20 height 20
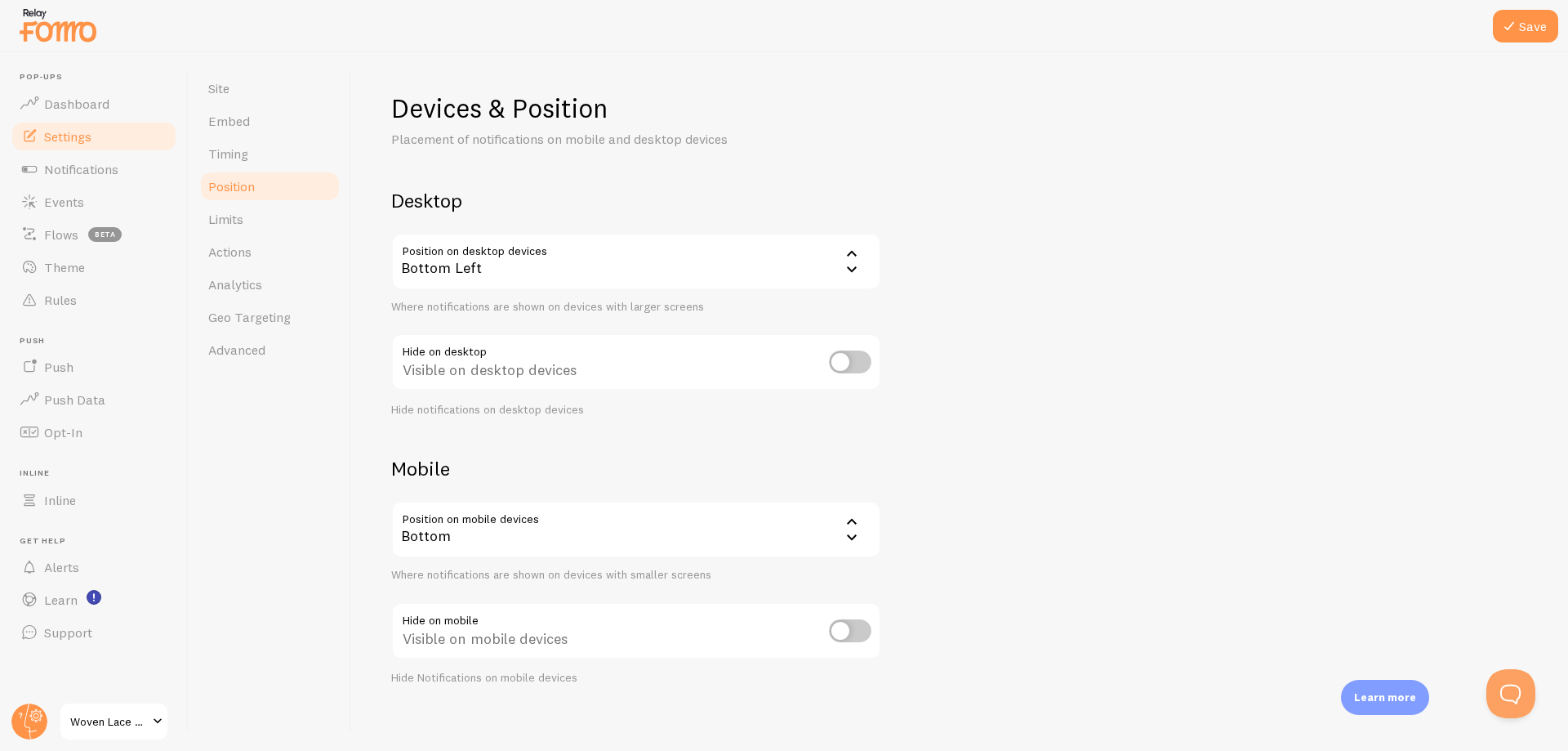
click at [995, 499] on div "Devices & Position Placement of notifications on mobile and desktop devices Des…" at bounding box center [960, 388] width 1138 height 594
click at [859, 629] on input "checkbox" at bounding box center [850, 630] width 43 height 23
checkbox input "true"
click at [854, 367] on input "checkbox" at bounding box center [850, 362] width 43 height 23
checkbox input "true"
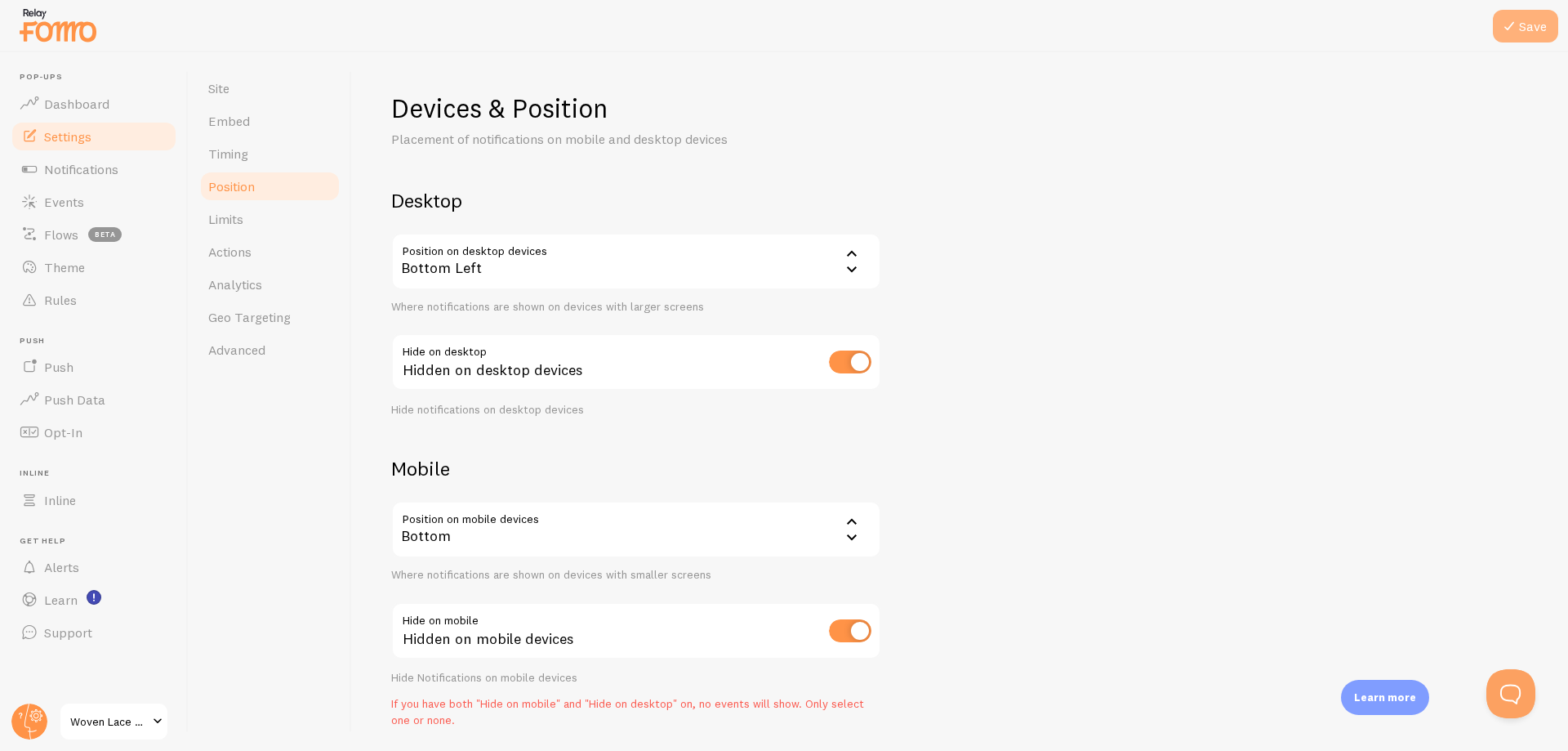
click at [1510, 33] on icon at bounding box center [1509, 26] width 20 height 20
click at [239, 165] on link "Timing" at bounding box center [270, 153] width 143 height 33
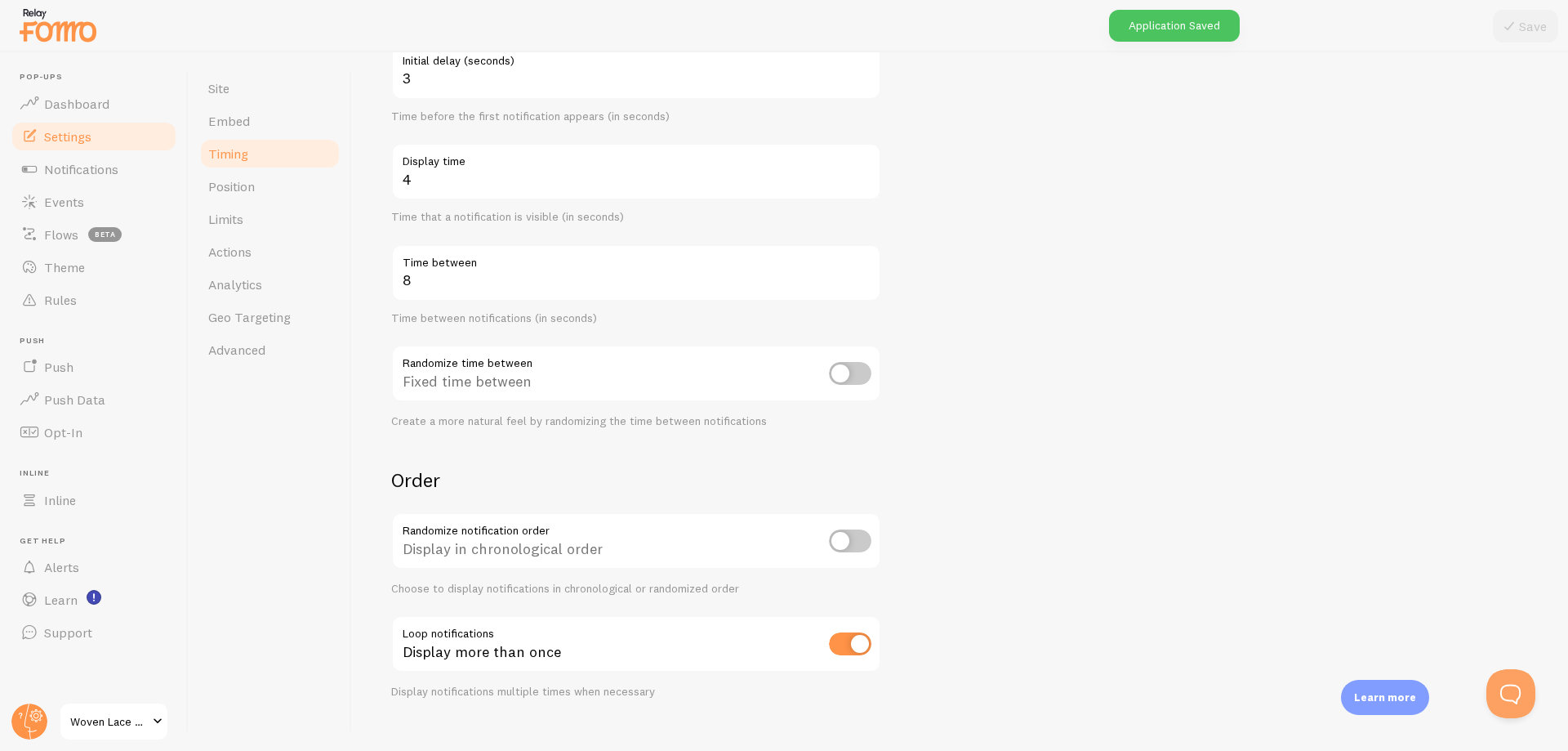
scroll to position [217, 0]
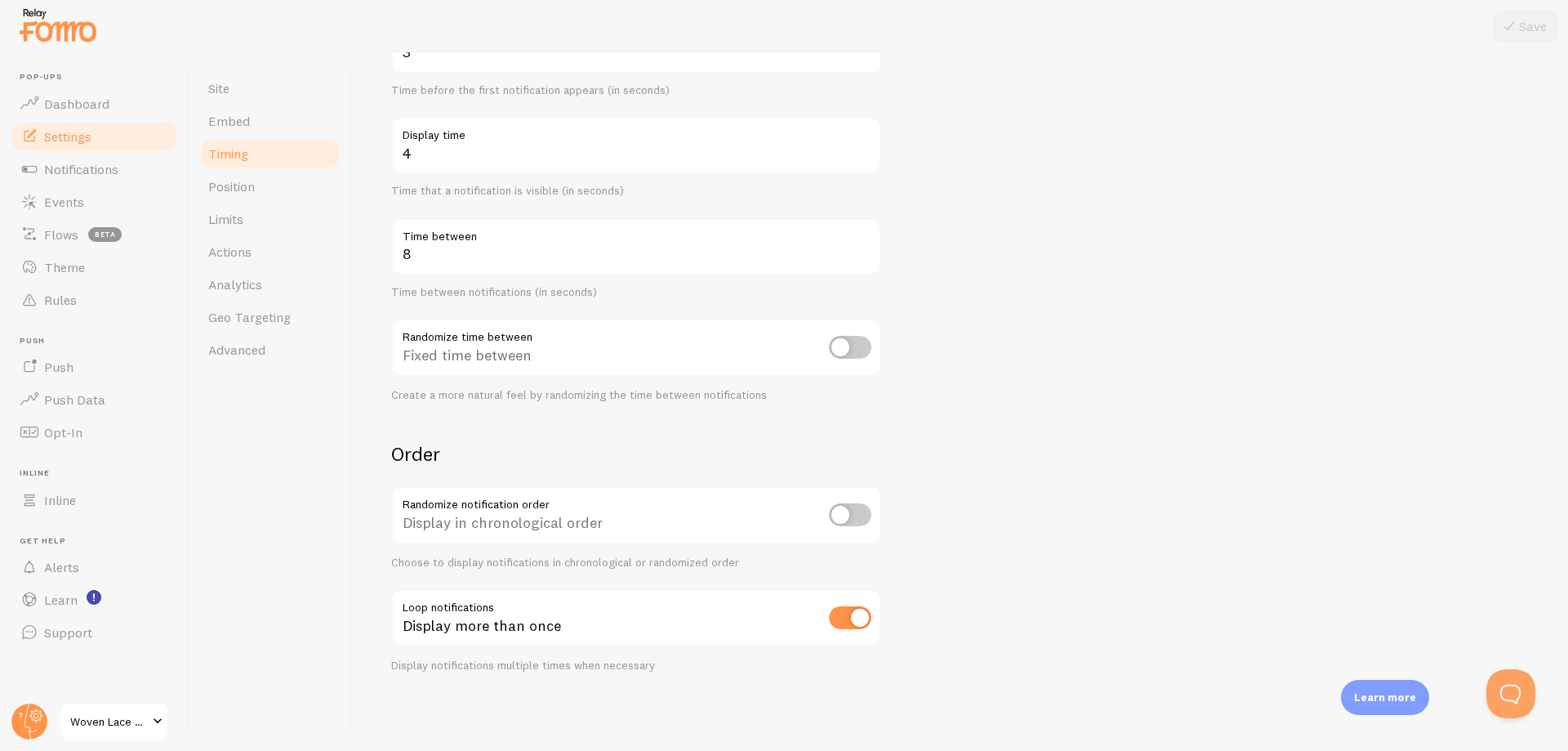
click at [844, 520] on input "checkbox" at bounding box center [850, 514] width 43 height 23
click at [847, 519] on input "checkbox" at bounding box center [850, 514] width 43 height 23
checkbox input "false"
click at [845, 351] on input "checkbox" at bounding box center [850, 347] width 43 height 23
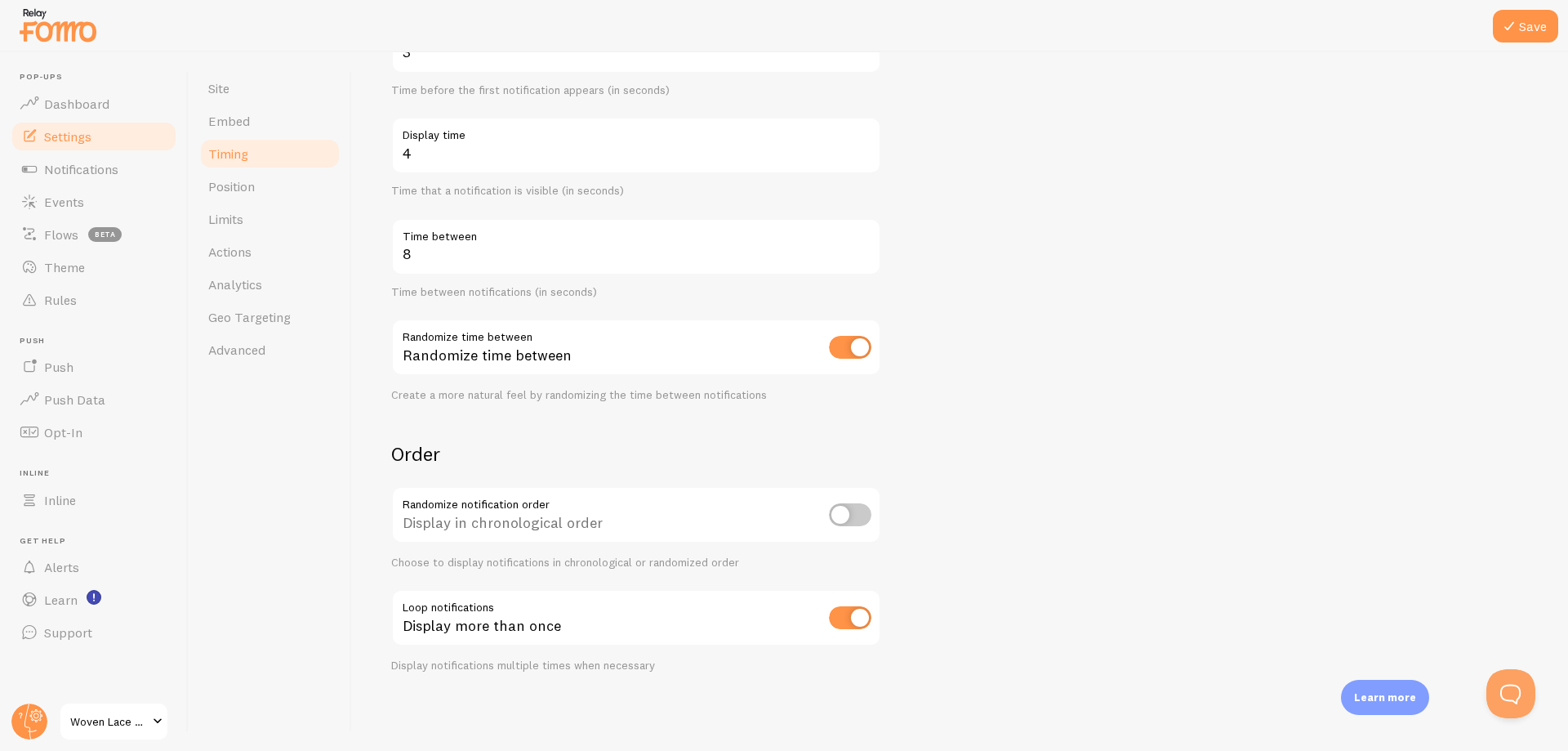
checkbox input "false"
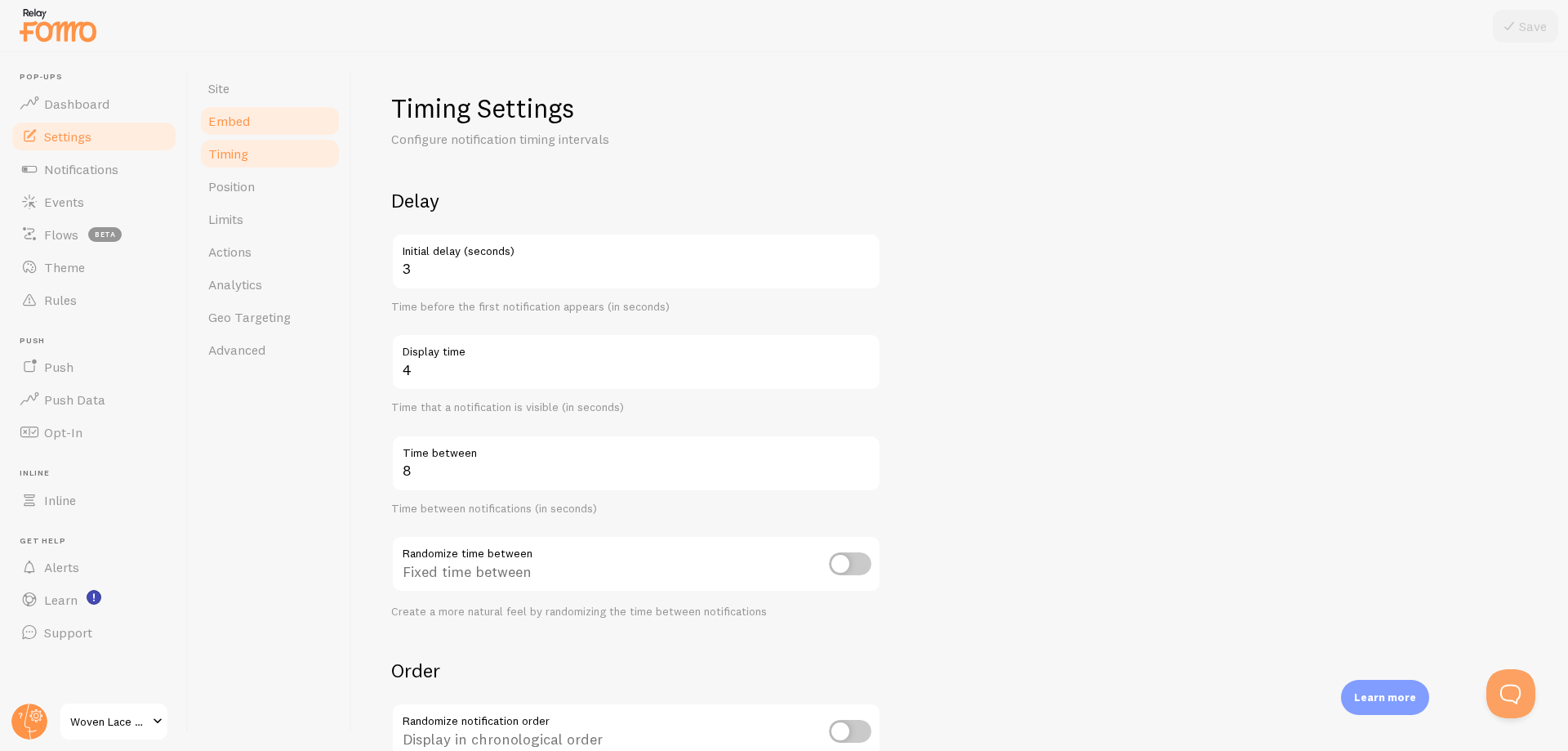
click at [262, 116] on link "Embed" at bounding box center [270, 120] width 143 height 33
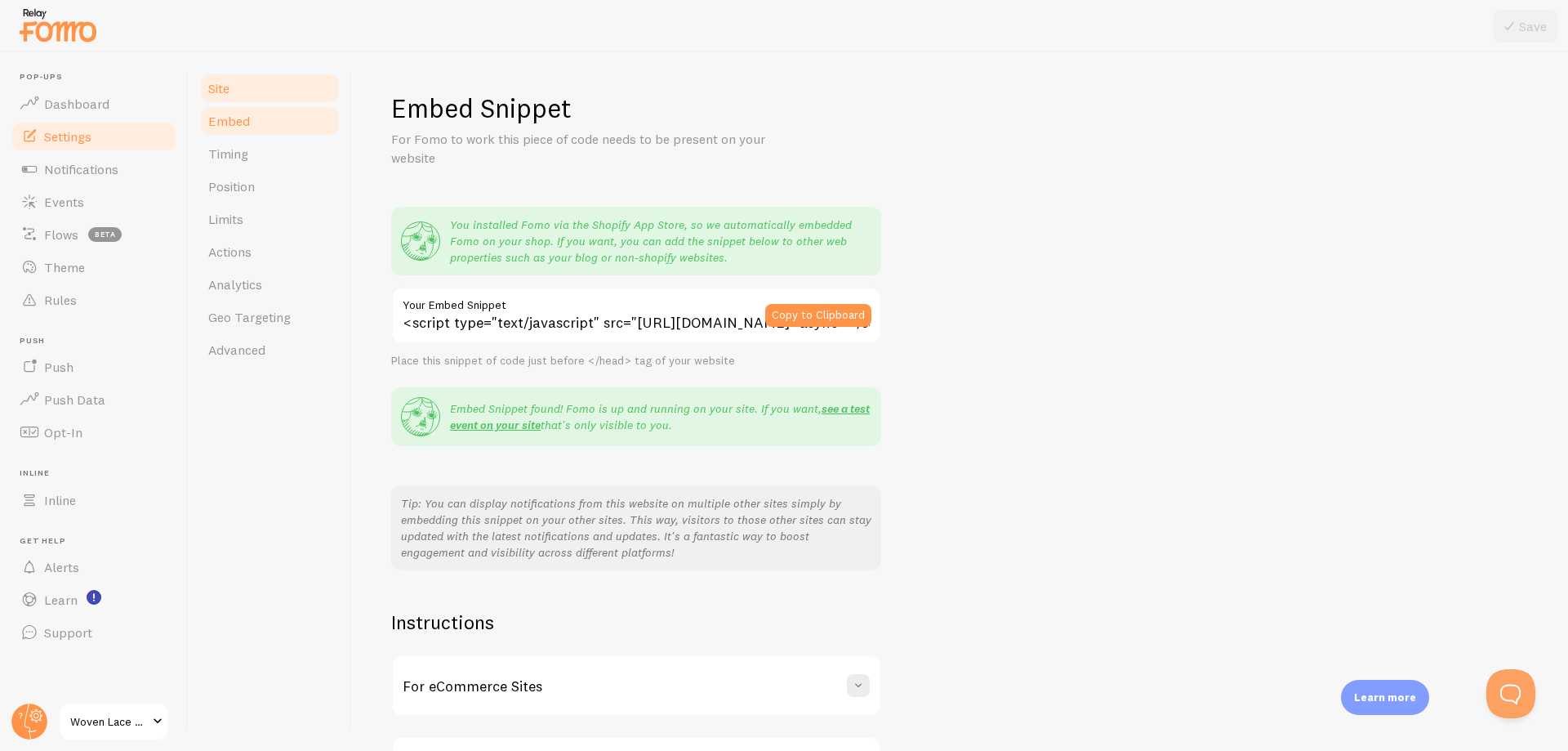
click at [265, 86] on link "Site" at bounding box center [270, 87] width 143 height 33
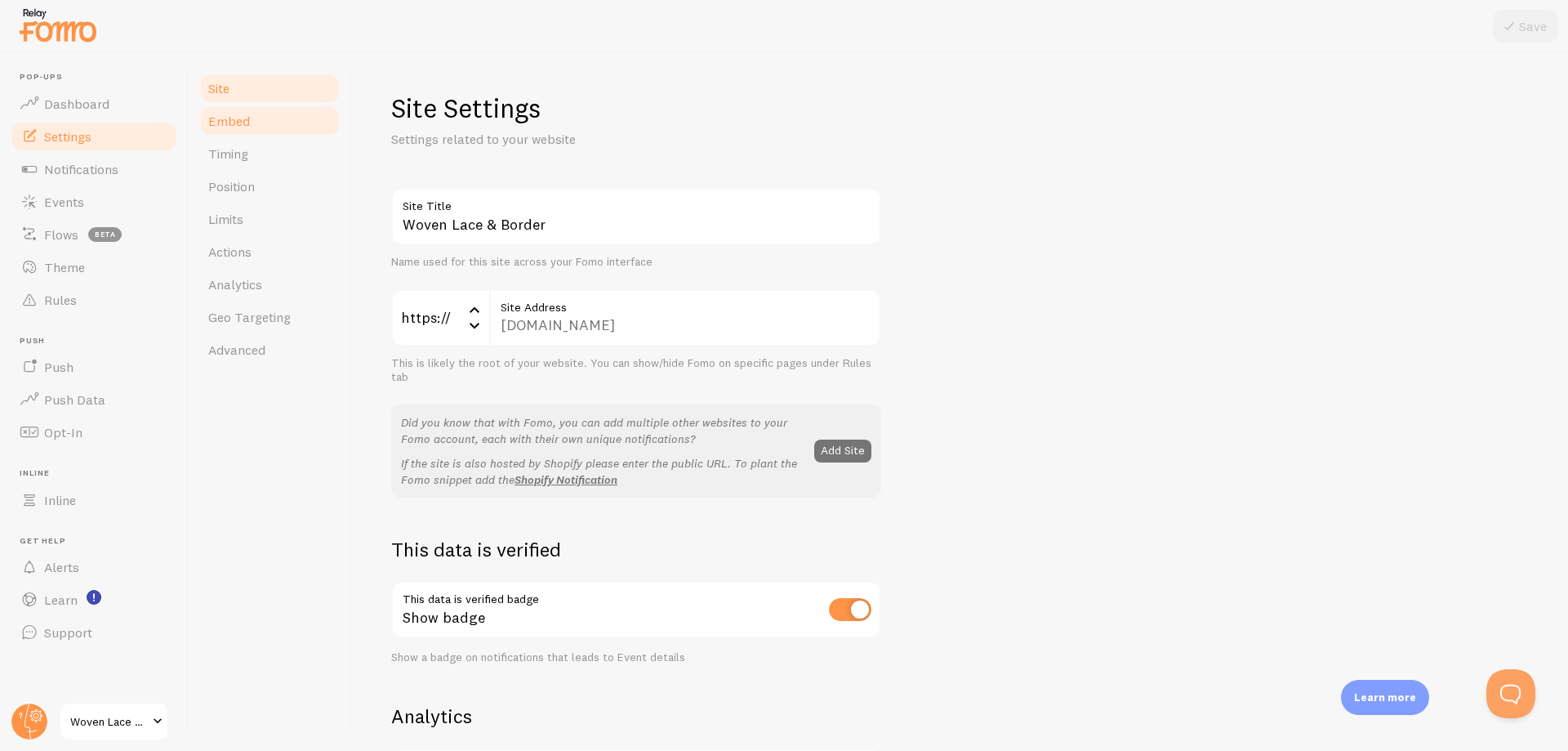
click at [256, 118] on link "Embed" at bounding box center [270, 120] width 143 height 33
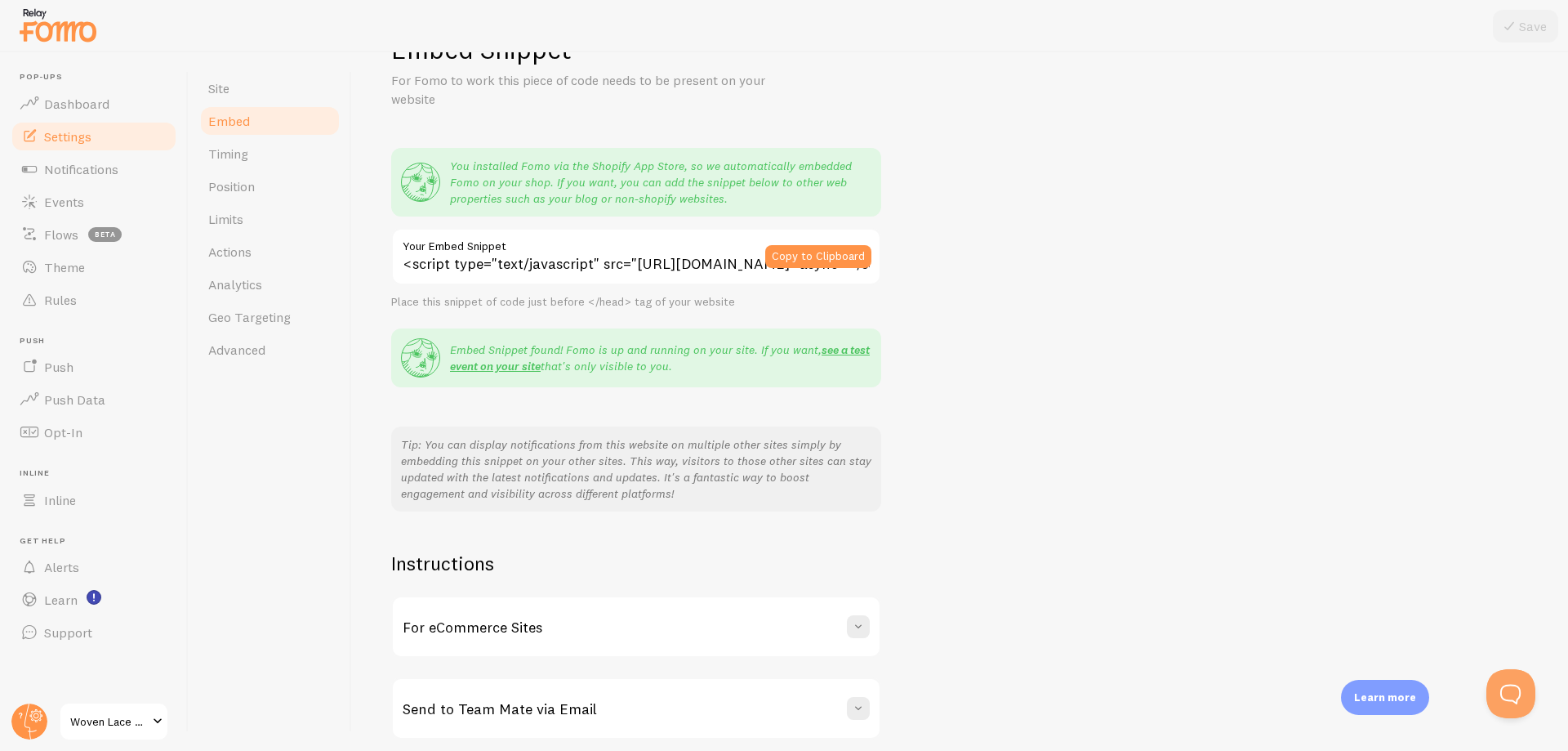
scroll to position [125, 0]
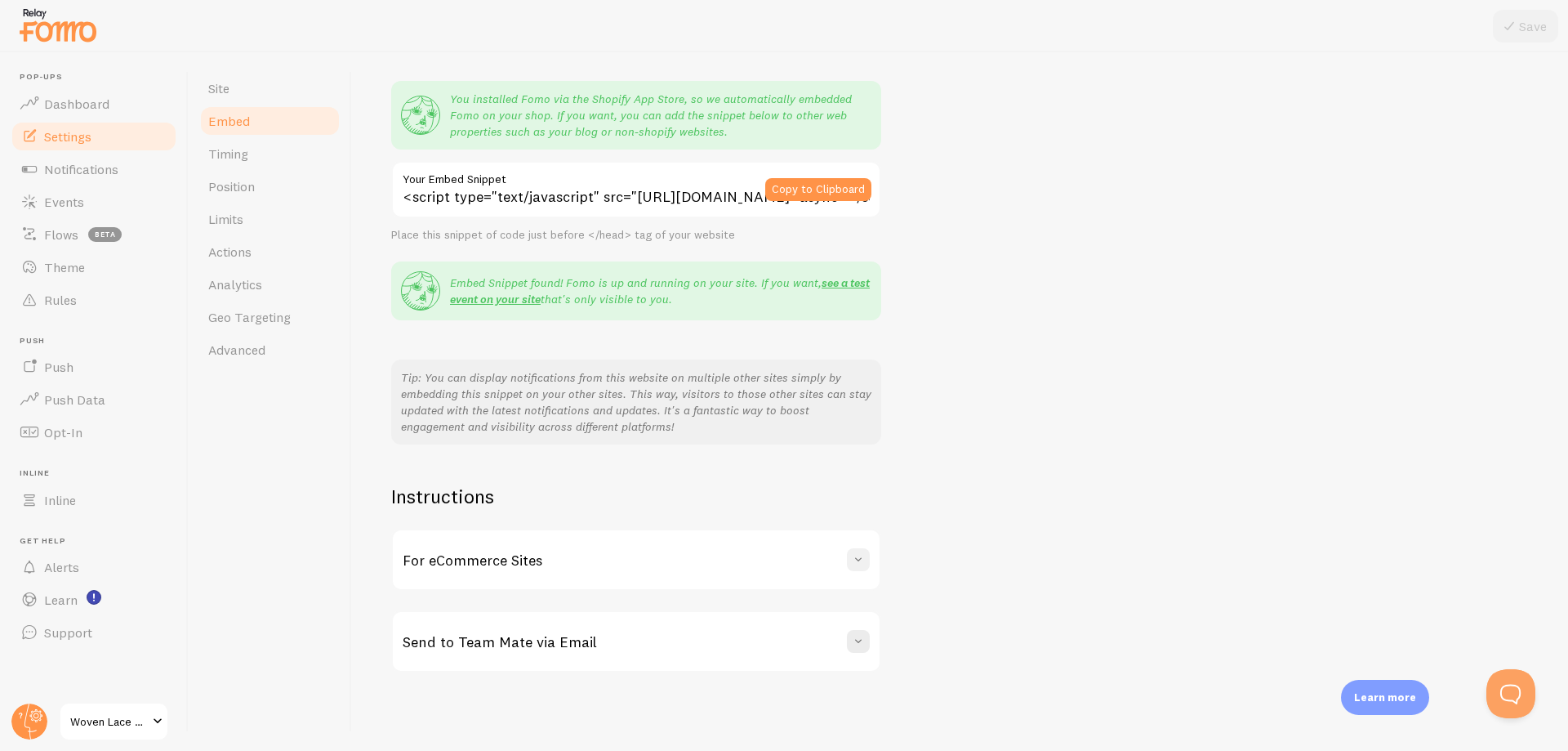
click at [863, 559] on span at bounding box center [859, 560] width 17 height 17
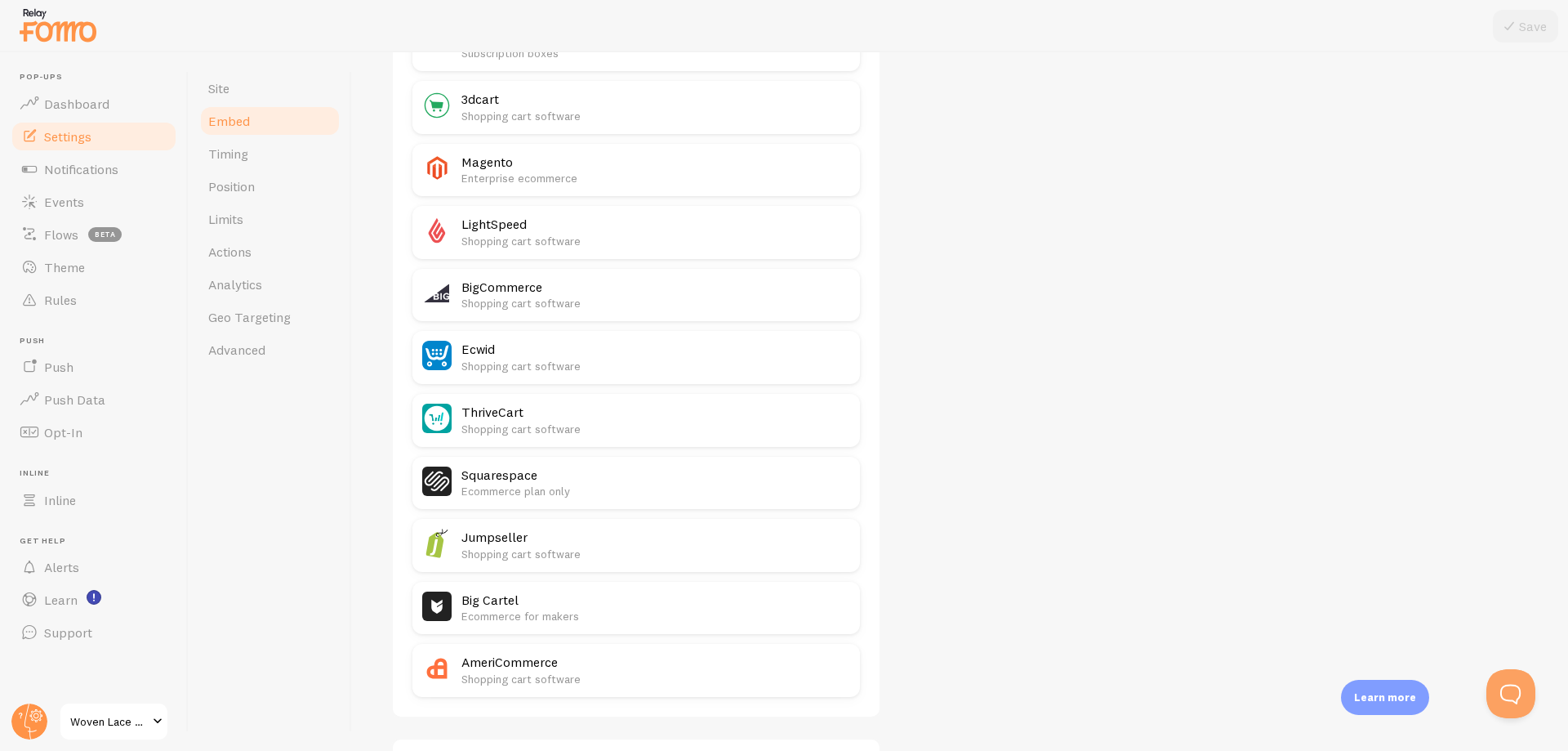
scroll to position [861, 0]
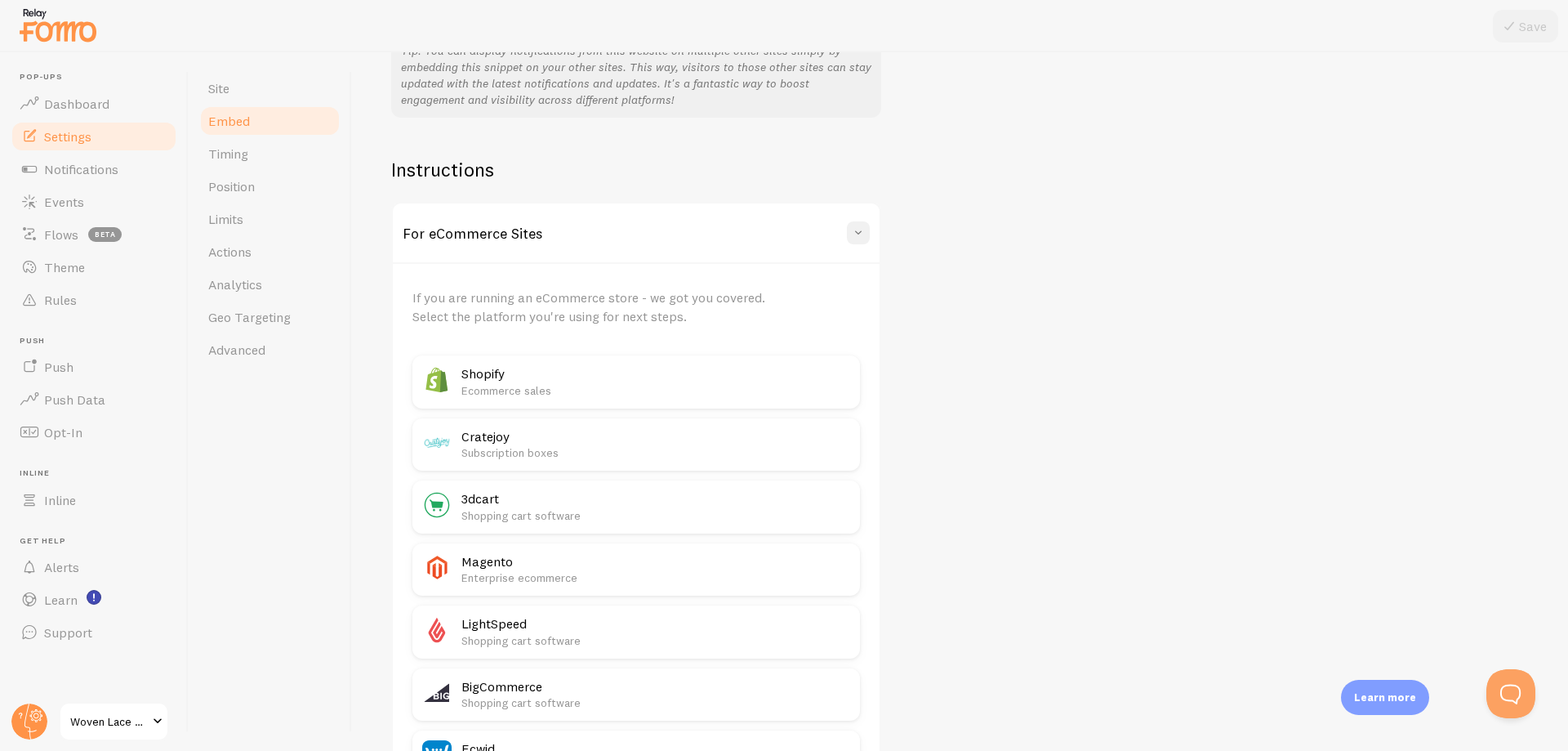
click at [855, 235] on span at bounding box center [859, 233] width 17 height 17
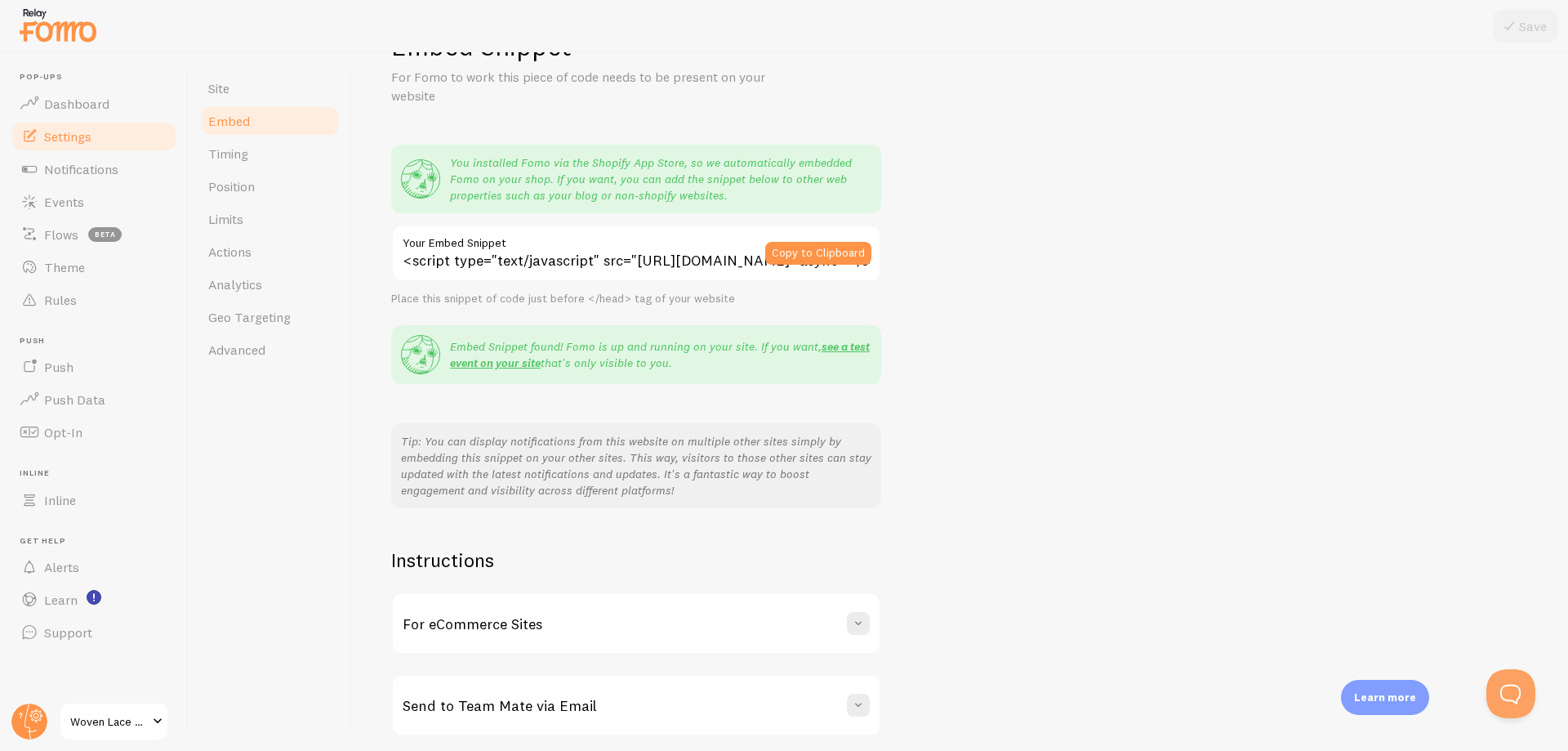
scroll to position [0, 0]
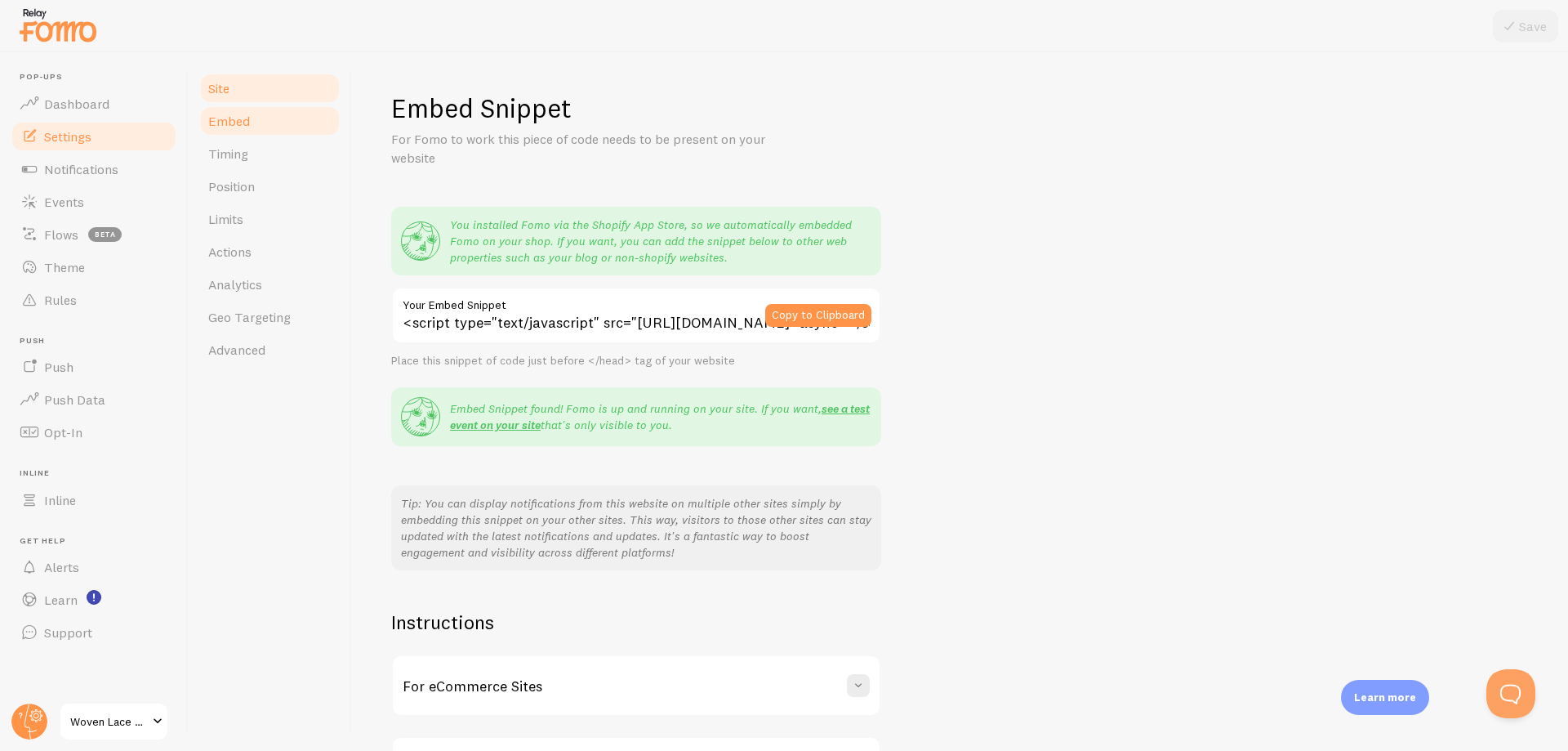
click at [215, 94] on span "Site" at bounding box center [218, 88] width 21 height 17
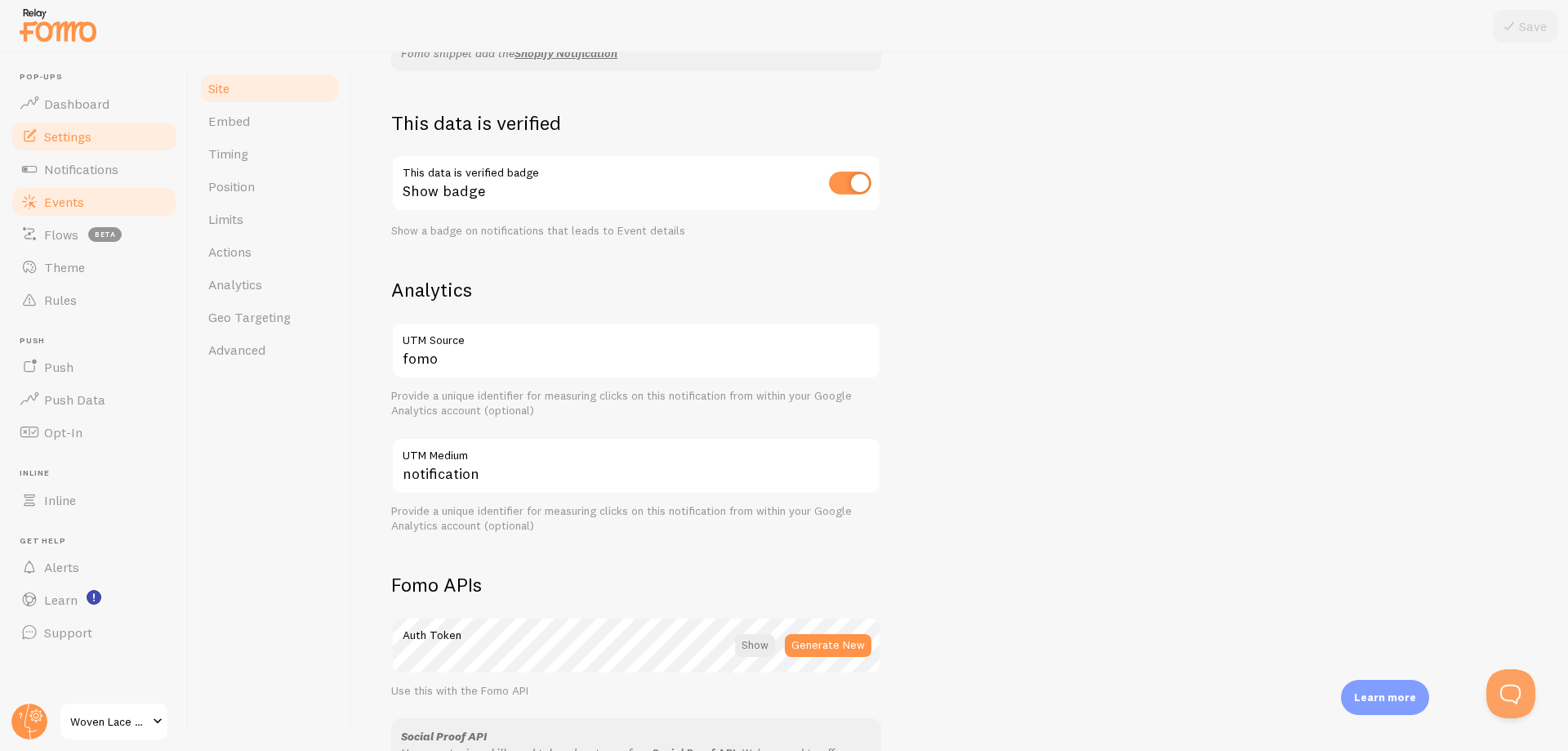
scroll to position [383, 0]
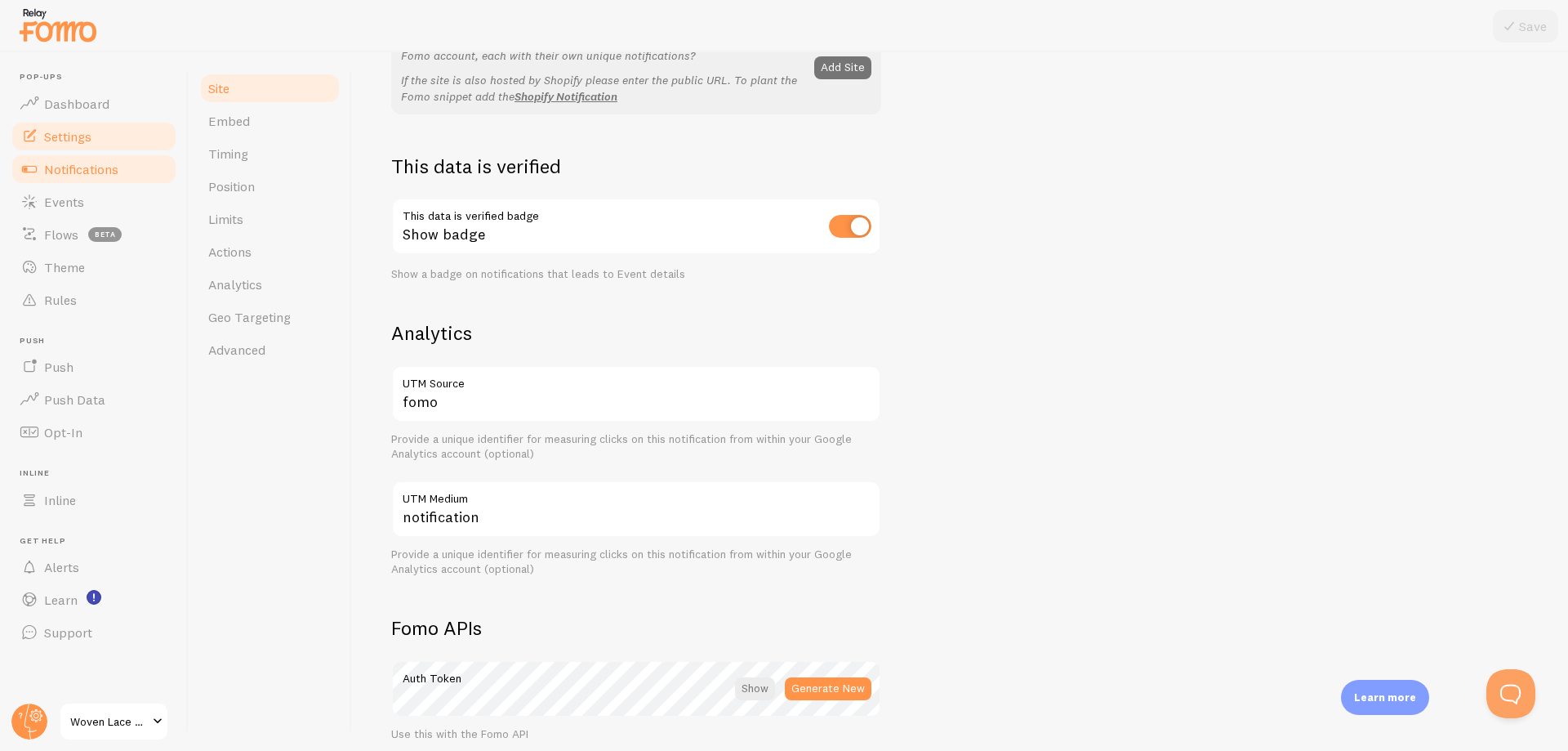
click at [100, 174] on span "Notifications" at bounding box center [81, 169] width 74 height 17
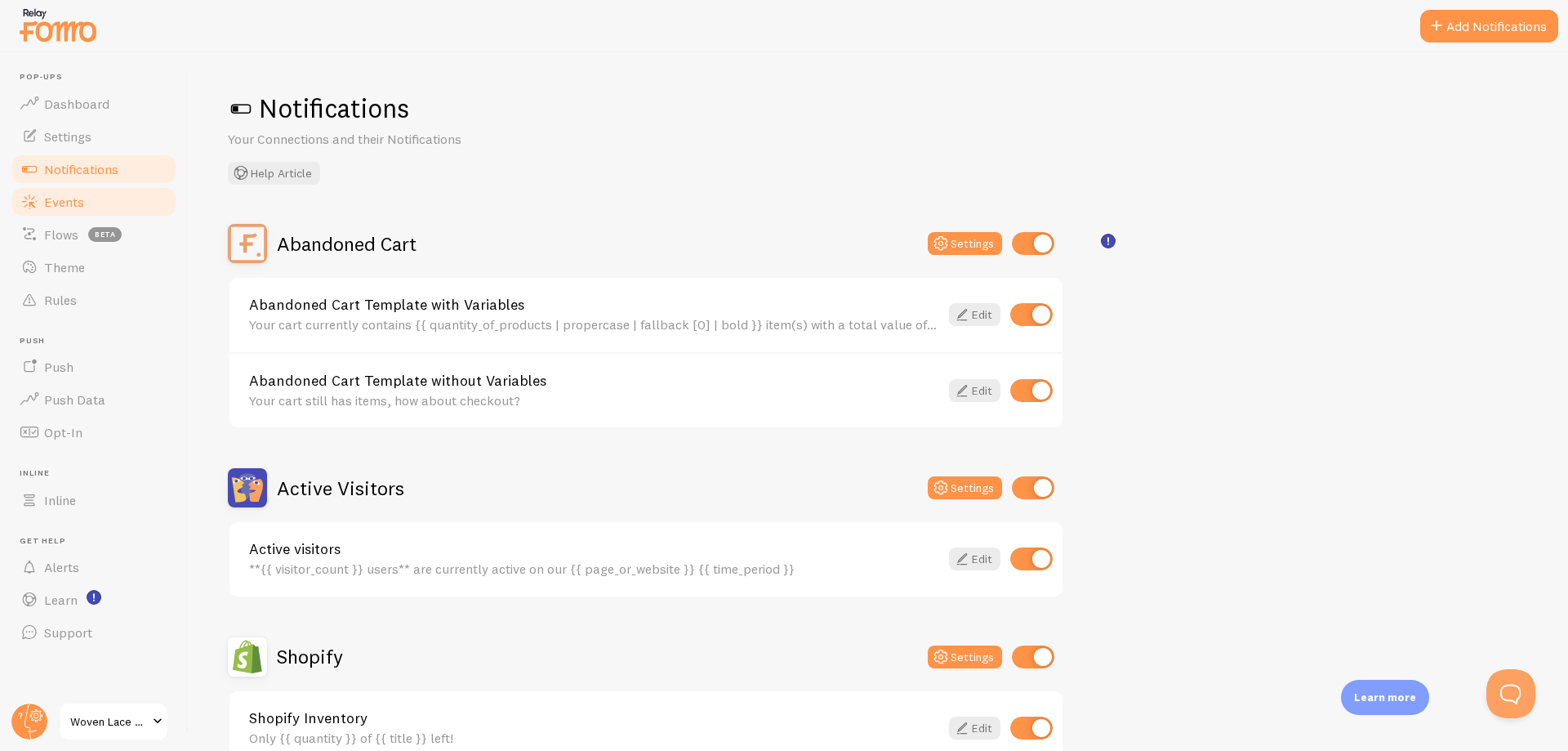
click at [87, 208] on link "Events" at bounding box center [94, 201] width 168 height 33
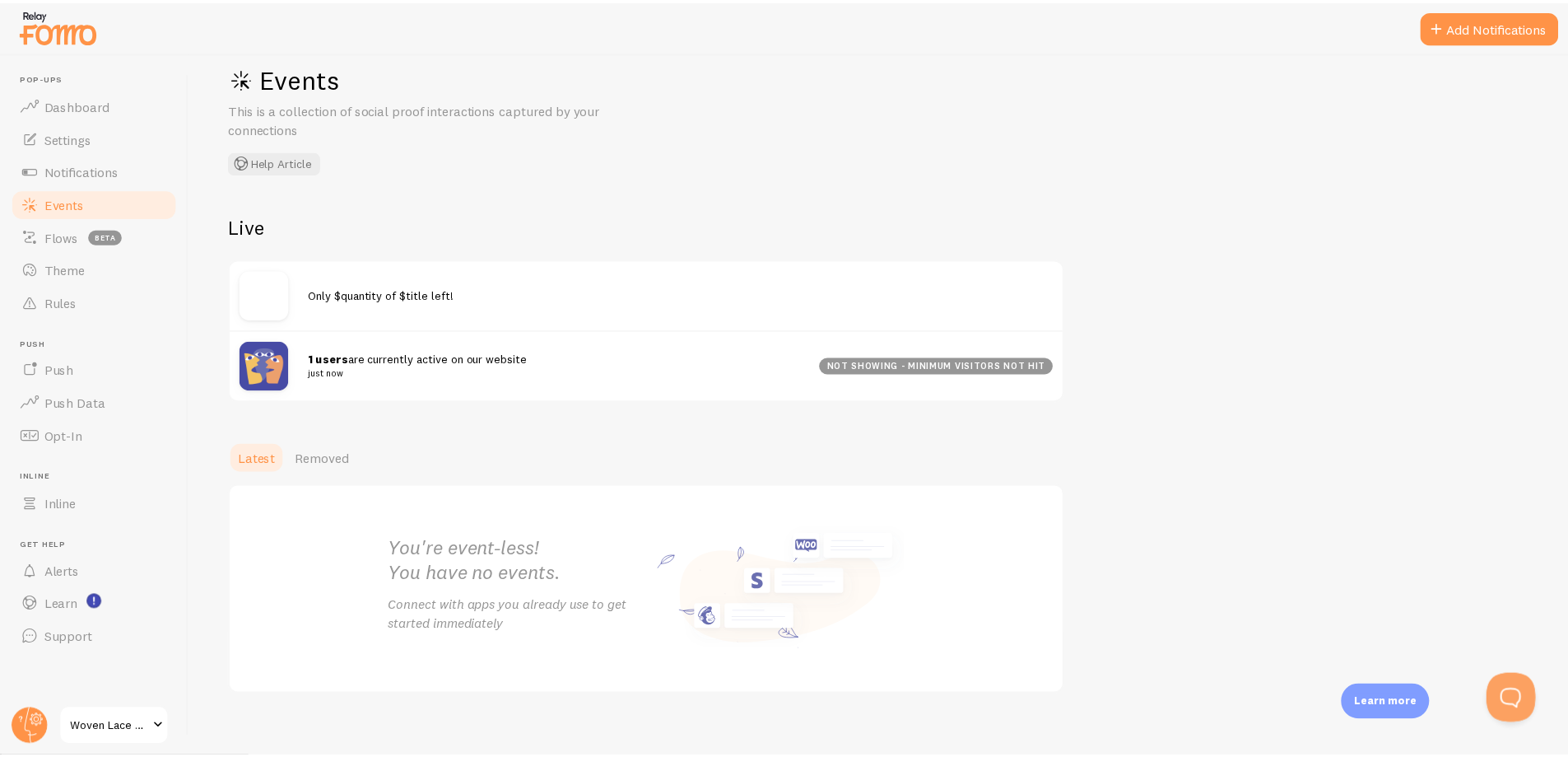
scroll to position [49, 0]
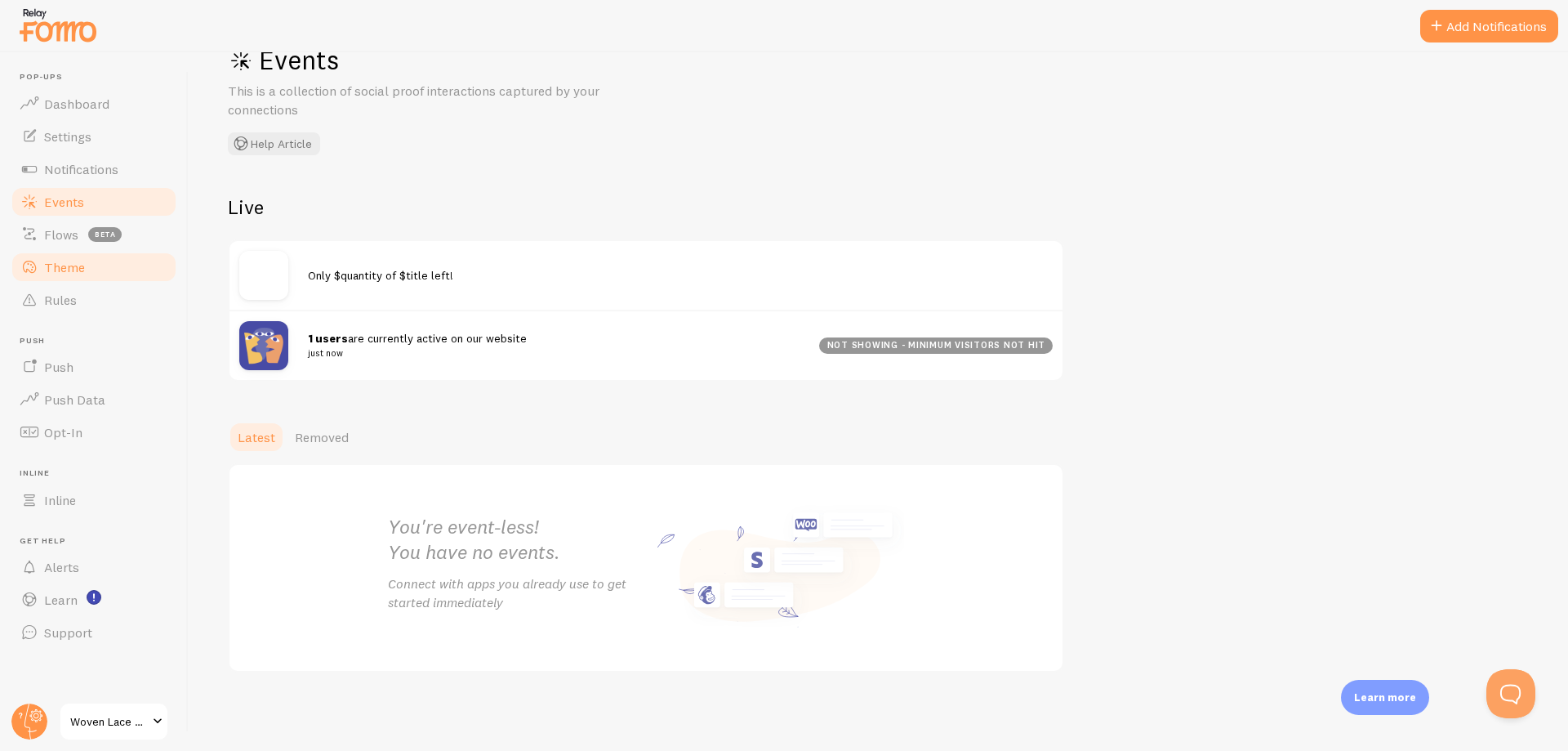
click at [87, 275] on link "Theme" at bounding box center [94, 267] width 168 height 33
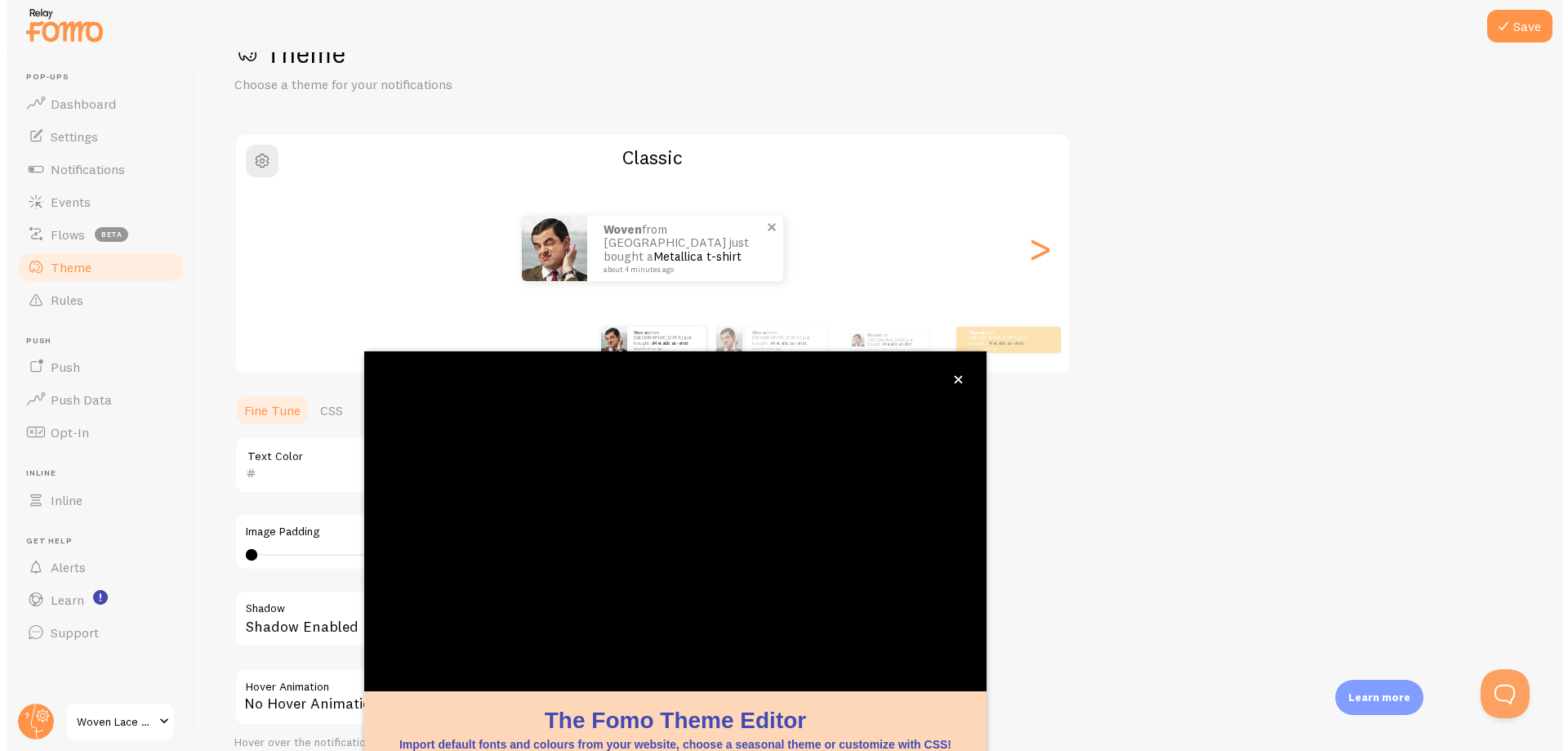
scroll to position [63, 0]
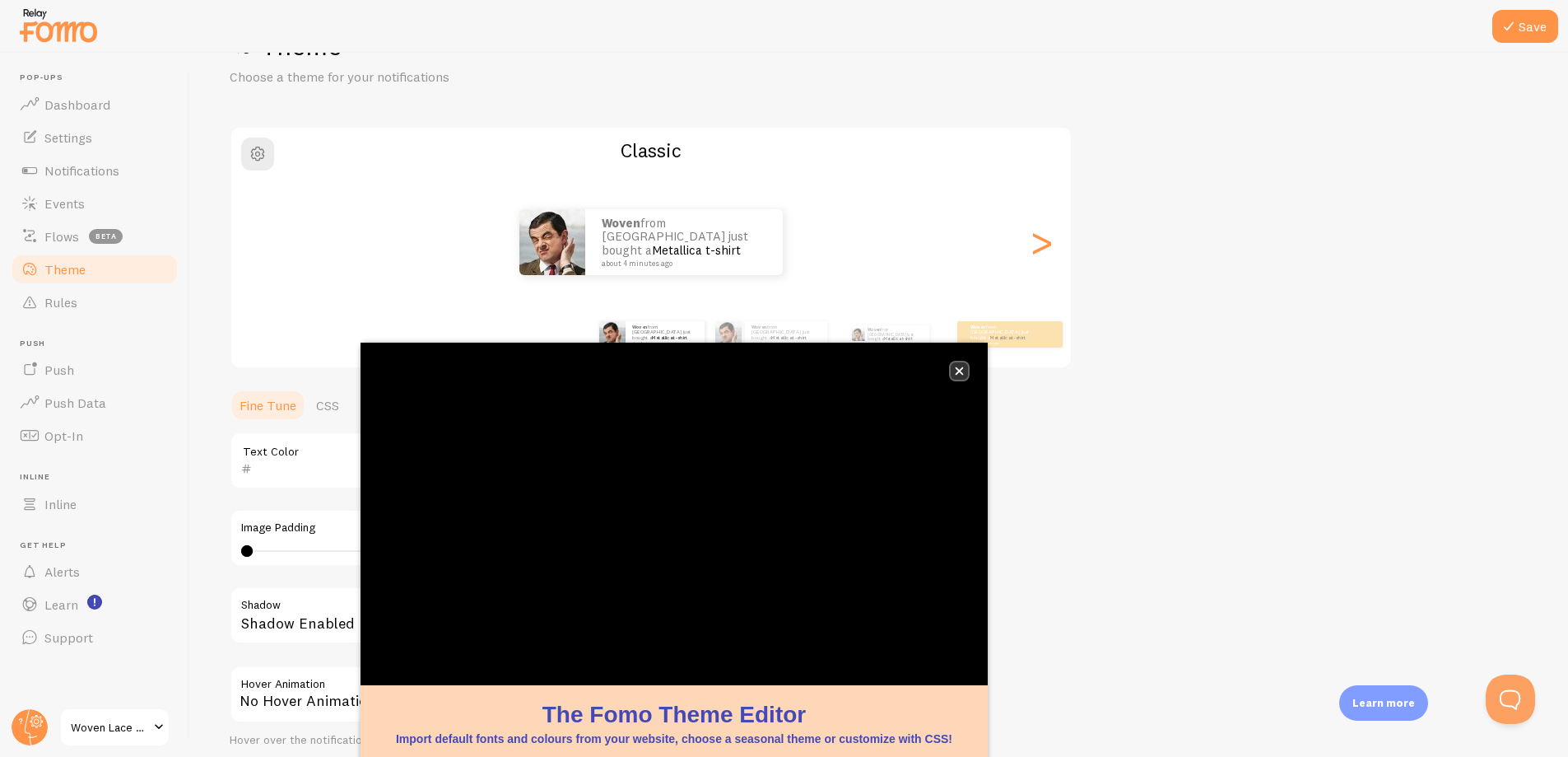
click at [961, 370] on icon "close," at bounding box center [959, 371] width 8 height 8
